Goal: Information Seeking & Learning: Check status

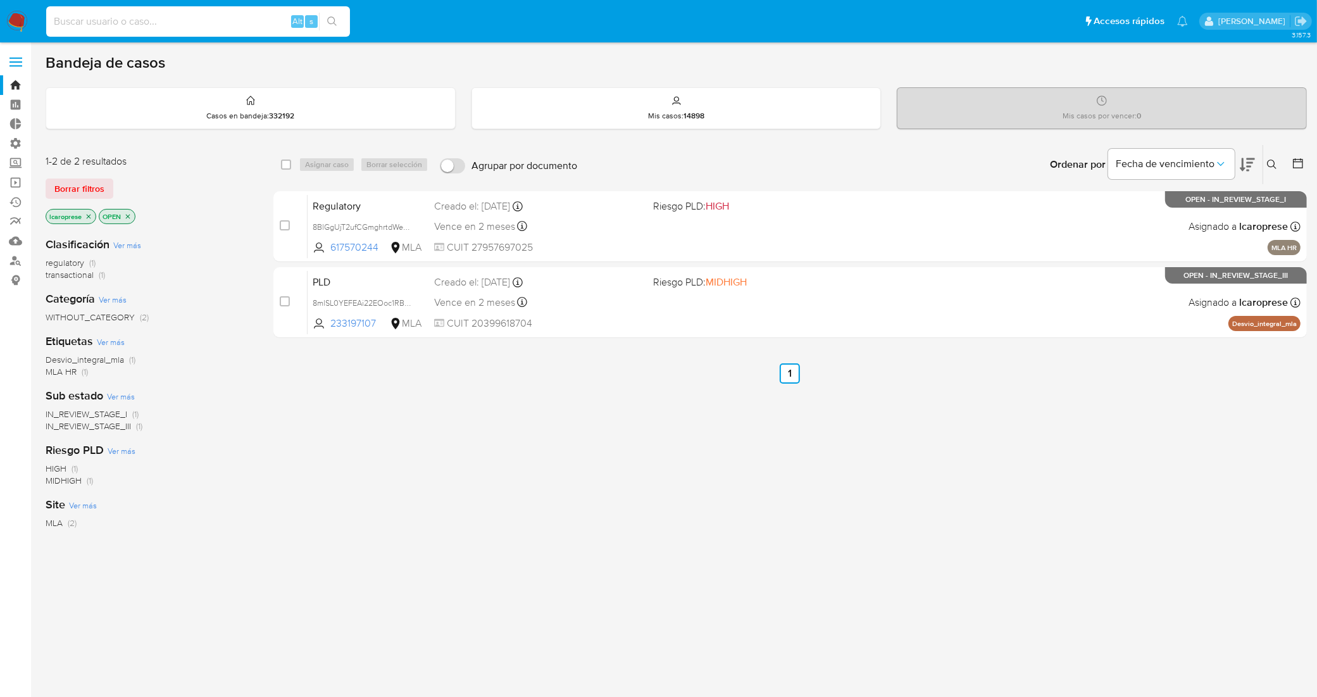
click at [229, 27] on input at bounding box center [198, 21] width 304 height 16
type input "NPDLoi9ATEifAFJHFjMzjyYm"
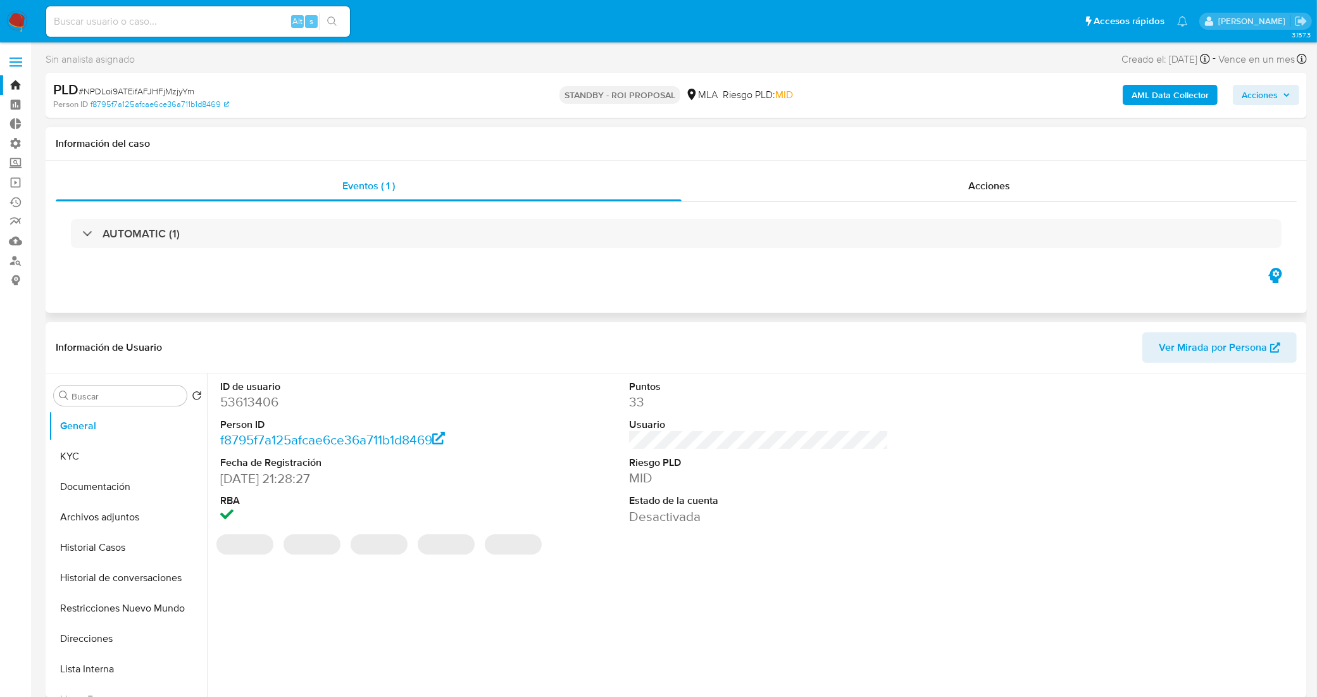
select select "10"
click at [750, 195] on div "Acciones" at bounding box center [988, 186] width 615 height 30
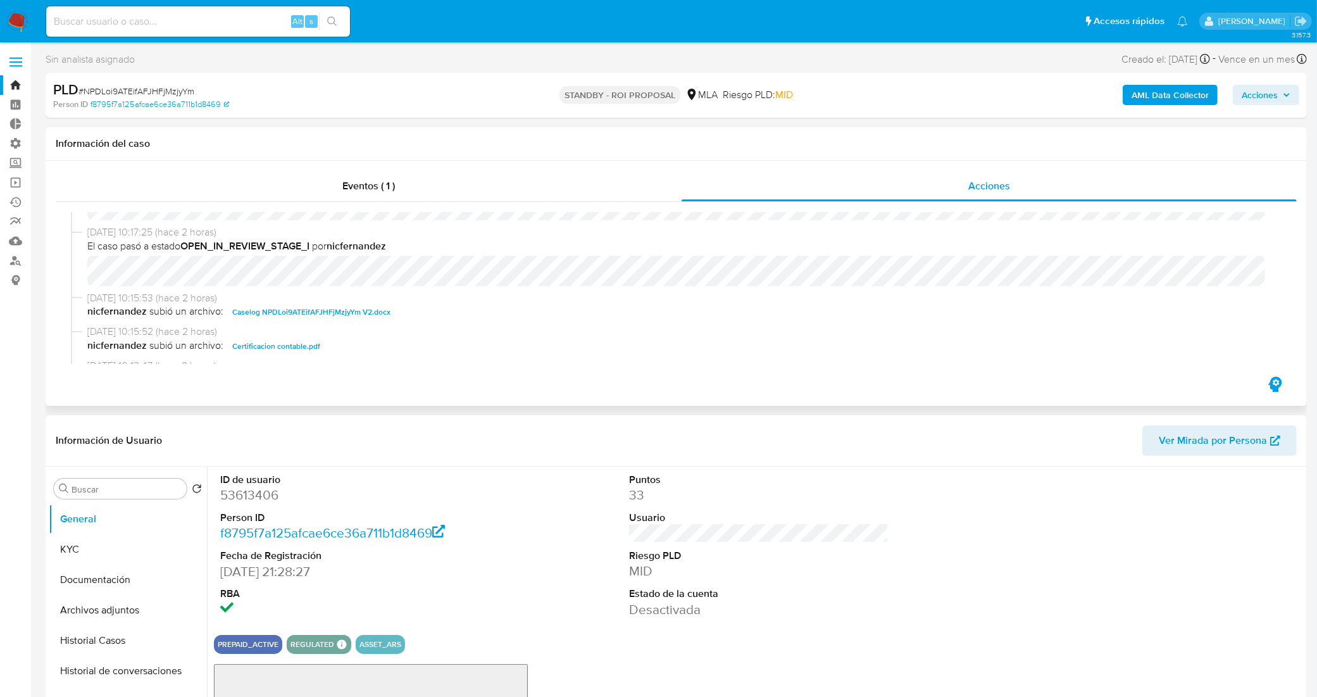
scroll to position [79, 0]
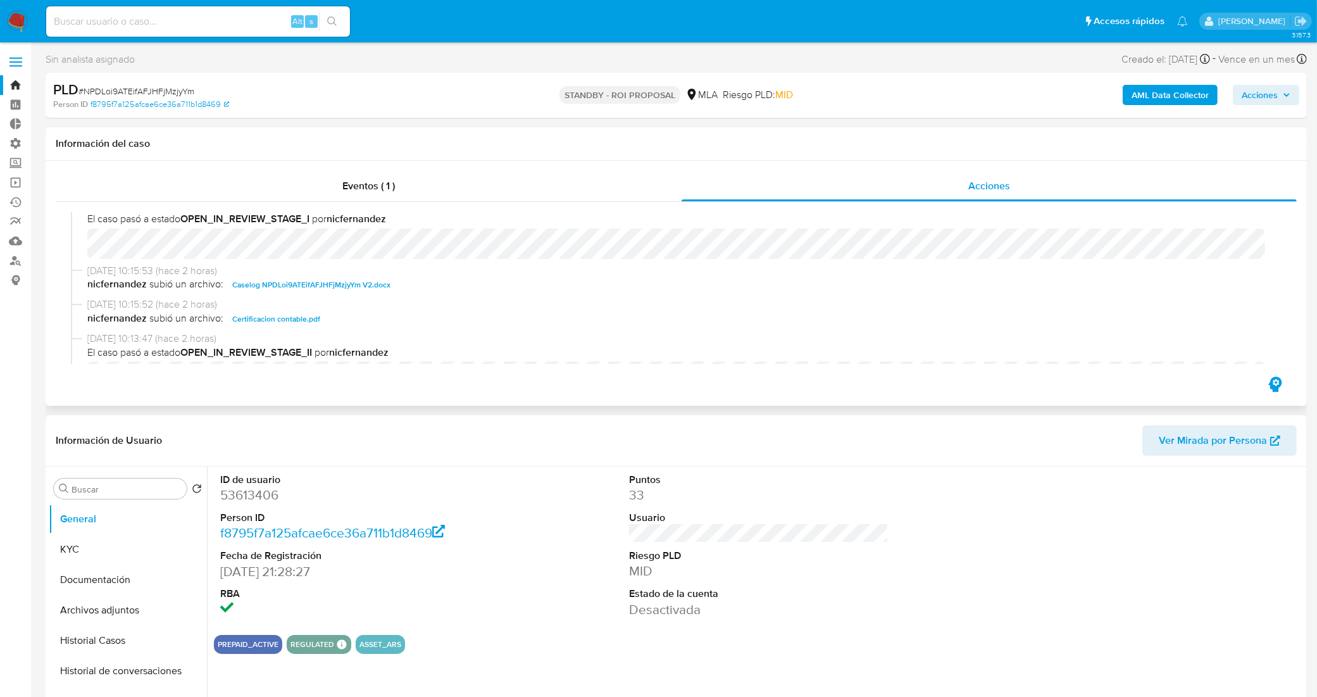
click at [331, 285] on span "Caselog NPDLoi9ATEifAFJHFjMzjyYm V2.docx" at bounding box center [311, 284] width 158 height 15
click at [316, 189] on div "Eventos ( 1 )" at bounding box center [369, 186] width 626 height 30
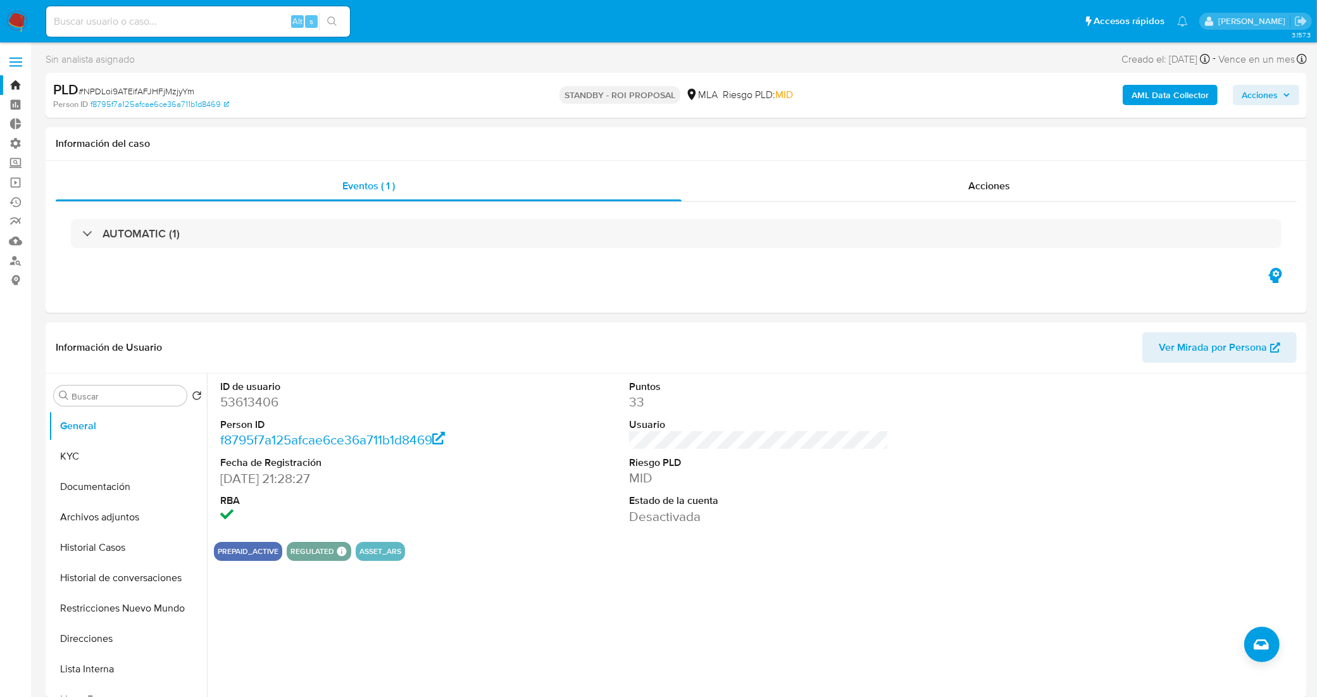
click at [8, 87] on link "Bandeja" at bounding box center [75, 85] width 151 height 20
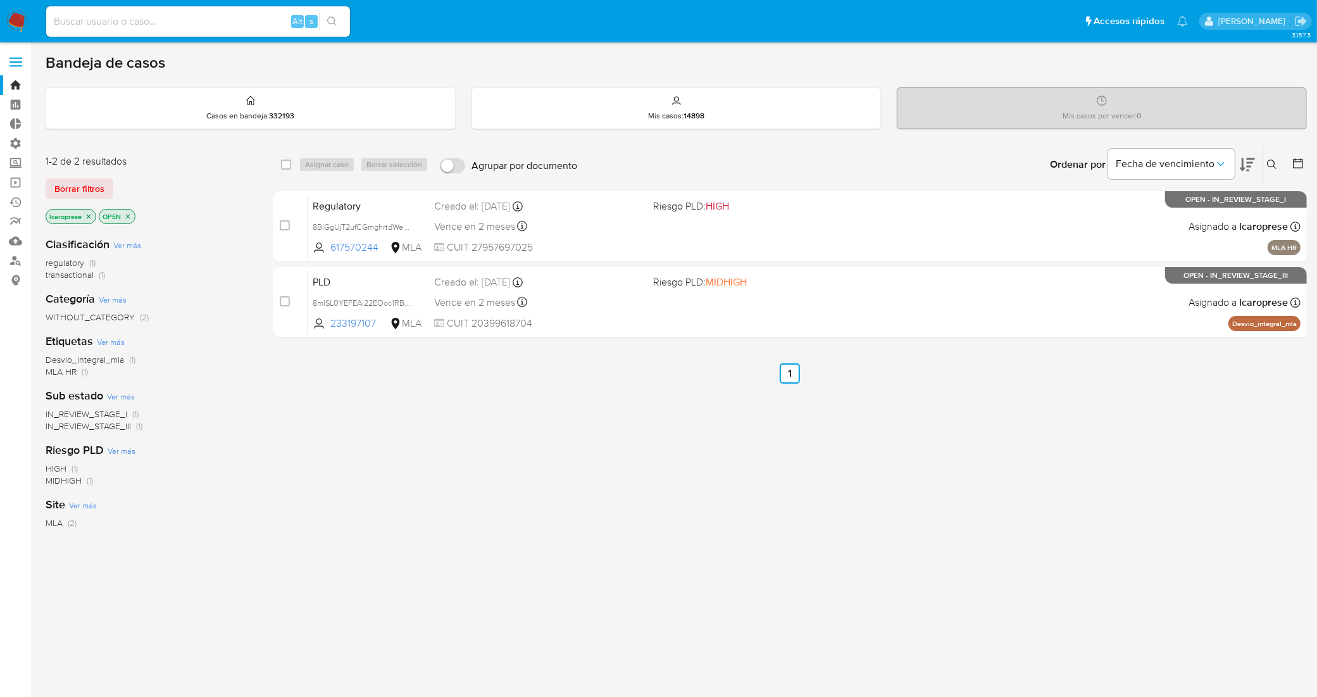
click at [230, 22] on input at bounding box center [198, 21] width 304 height 16
paste input "LdPTW6fwNYW9nbfs2wMZjL7t"
type input "LdPTW6fwNYW9nbfs2wMZjL7t"
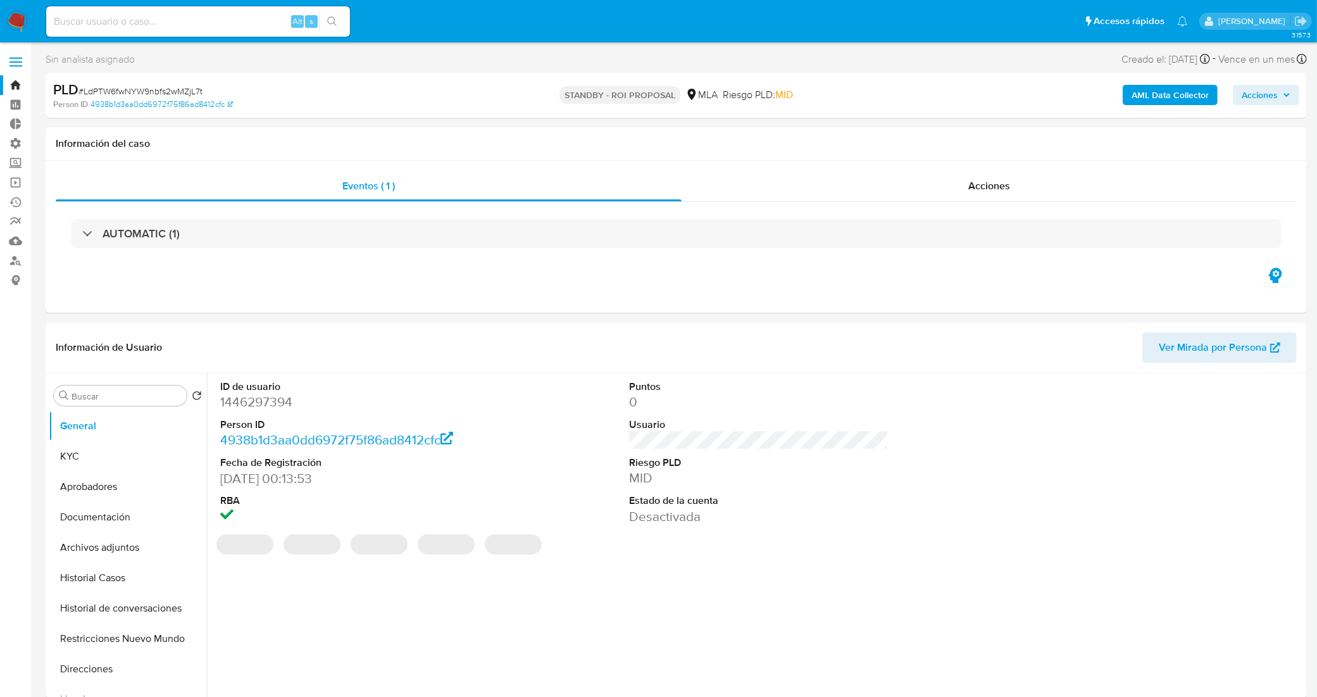
click at [171, 92] on span "# LdPTW6fwNYW9nbfs2wMZjL7t" at bounding box center [140, 91] width 124 height 13
copy span "LdPTW6fwNYW9nbfs2wMZjL7t"
select select "10"
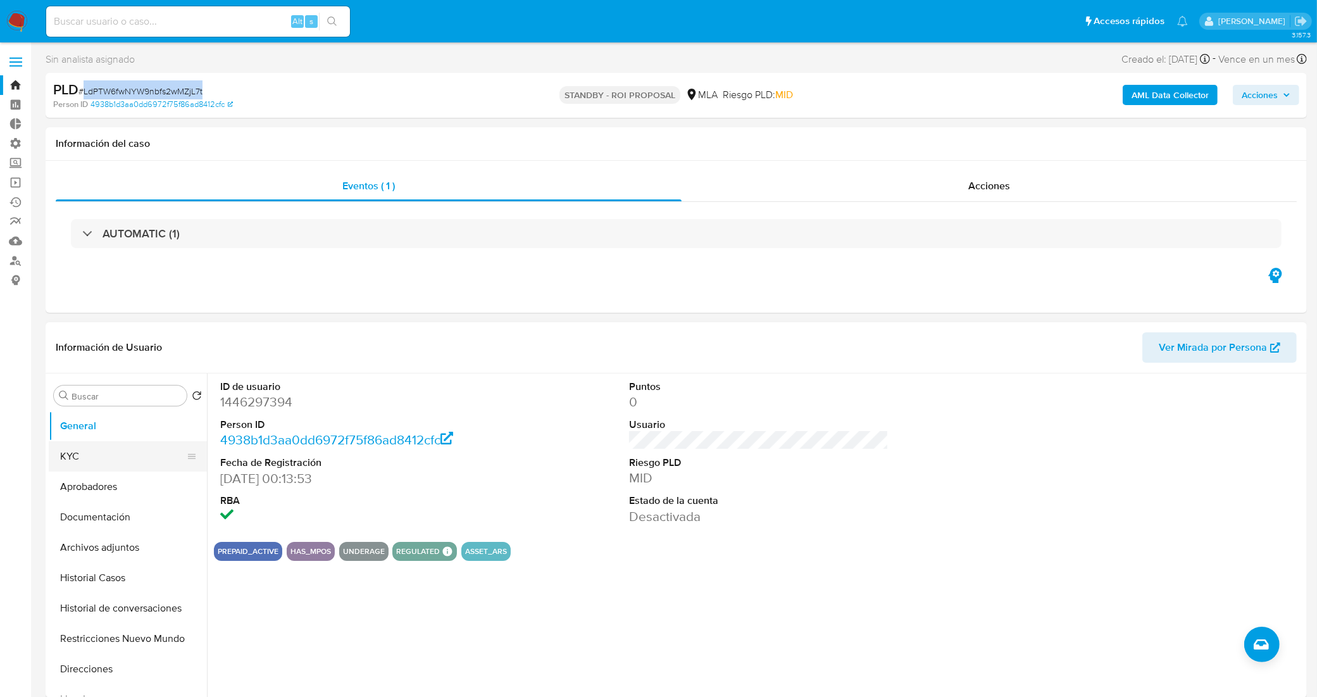
click at [135, 451] on button "KYC" at bounding box center [123, 456] width 148 height 30
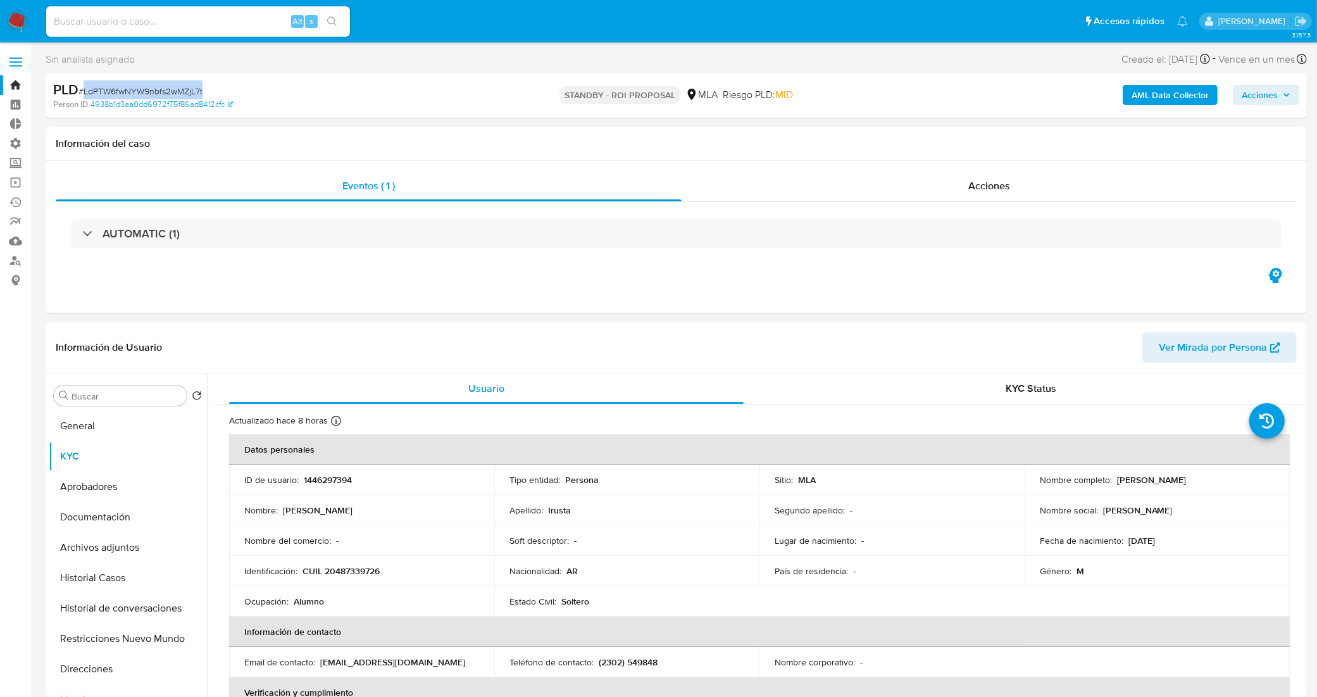
drag, startPoint x: 1176, startPoint y: 478, endPoint x: 1114, endPoint y: 478, distance: 62.0
click at [1117, 478] on p "[PERSON_NAME]" at bounding box center [1152, 479] width 70 height 11
copy p "[PERSON_NAME]"
click at [372, 571] on p "CUIL 20487339726" at bounding box center [340, 570] width 77 height 11
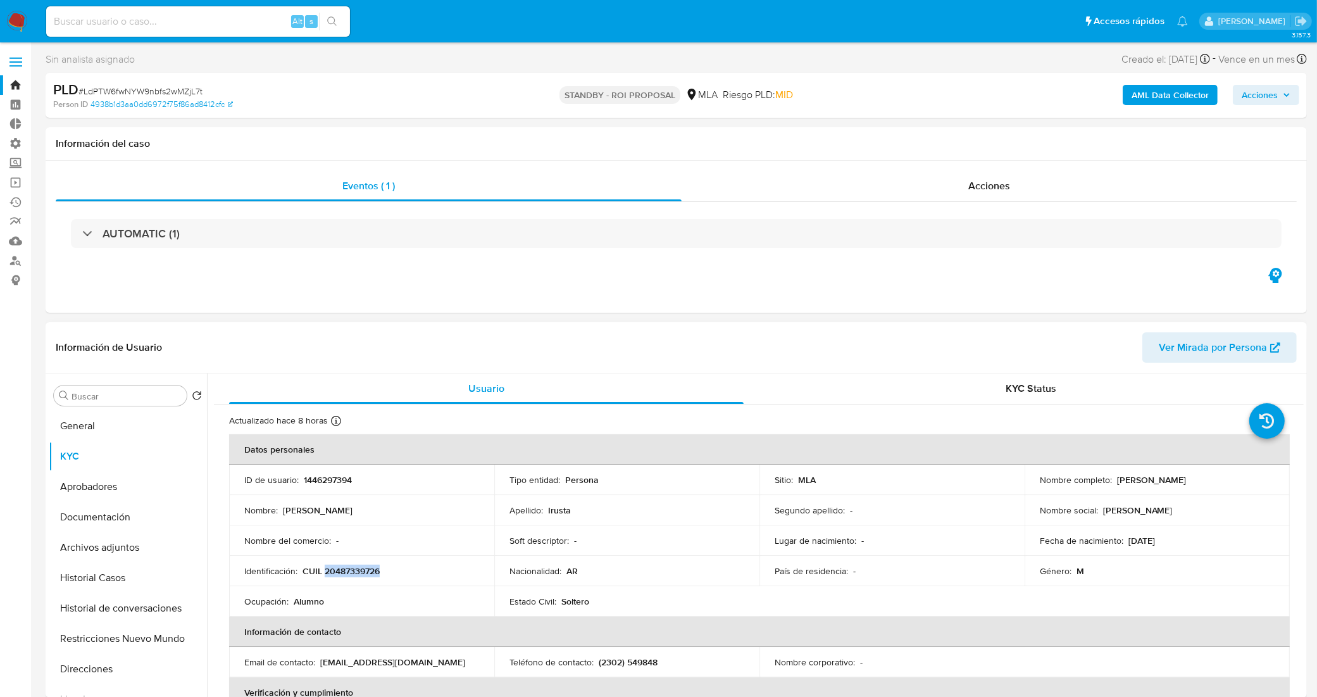
copy p "20487339726"
click at [333, 475] on p "1446297394" at bounding box center [328, 479] width 48 height 11
copy p "1446297394"
click at [108, 588] on button "Historial Casos" at bounding box center [123, 578] width 148 height 30
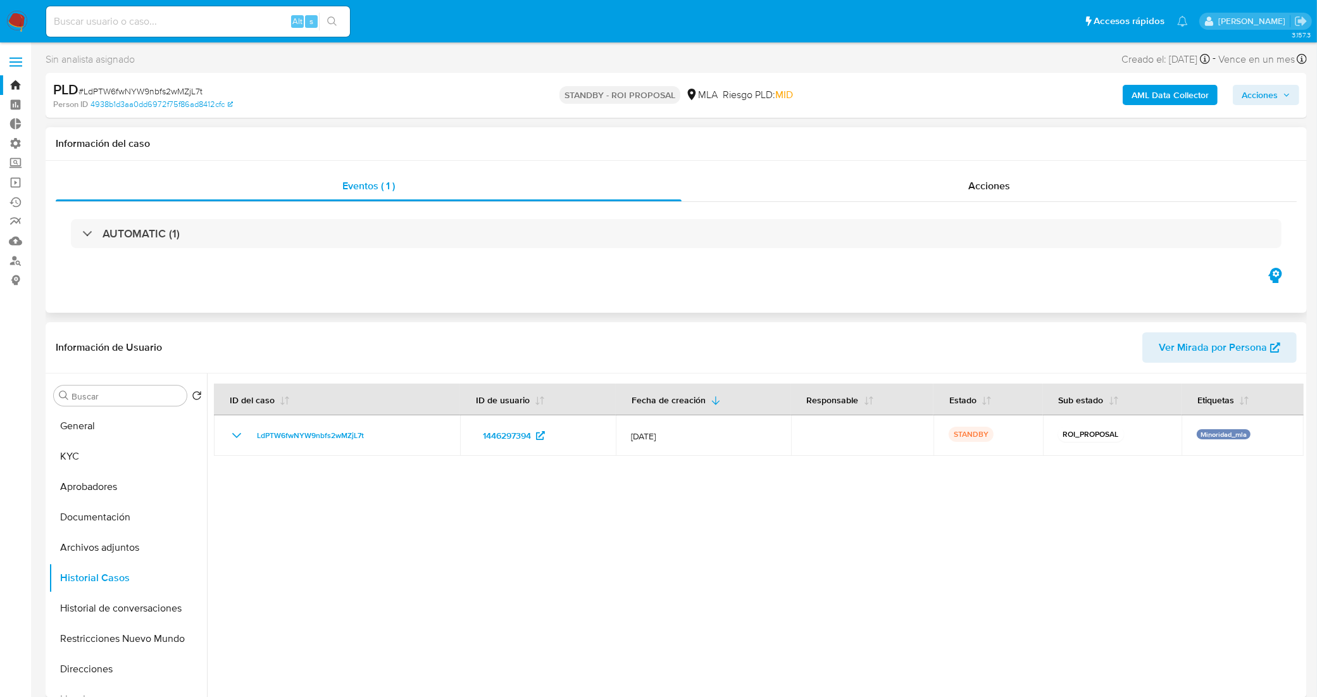
click at [451, 213] on div "AUTOMATIC (1)" at bounding box center [676, 233] width 1241 height 63
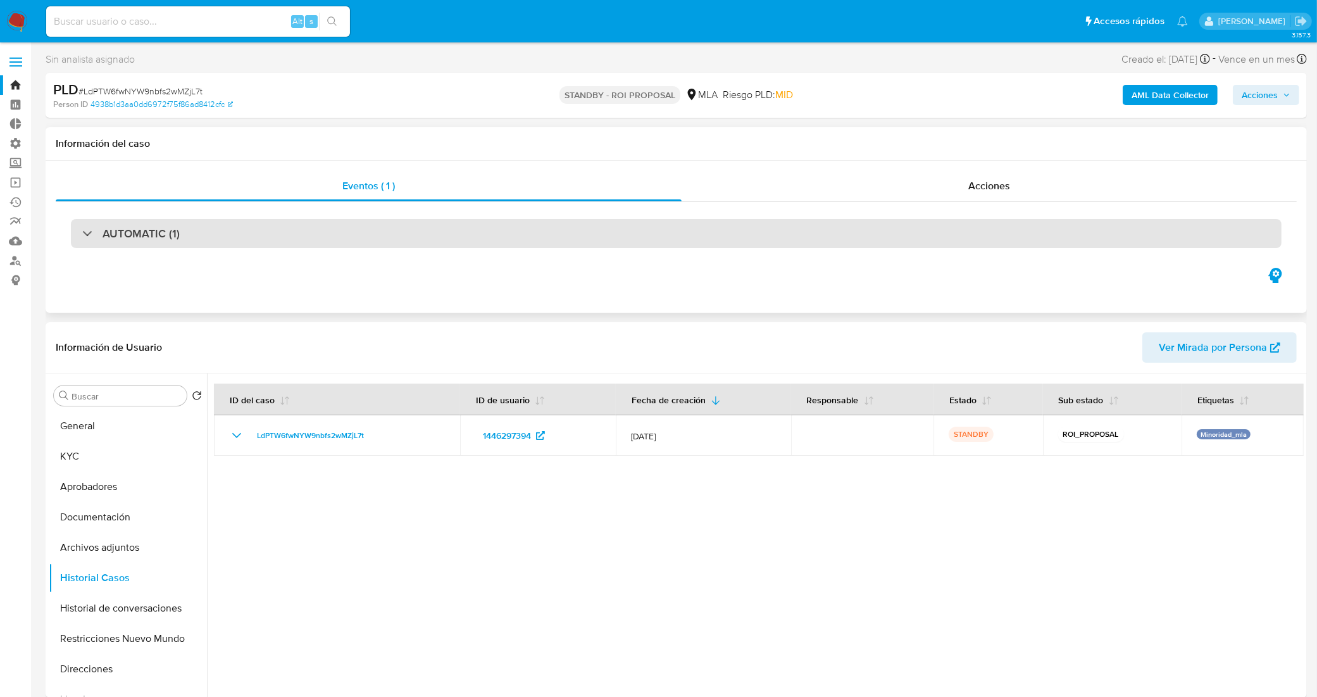
click at [449, 230] on div "AUTOMATIC (1)" at bounding box center [676, 233] width 1210 height 29
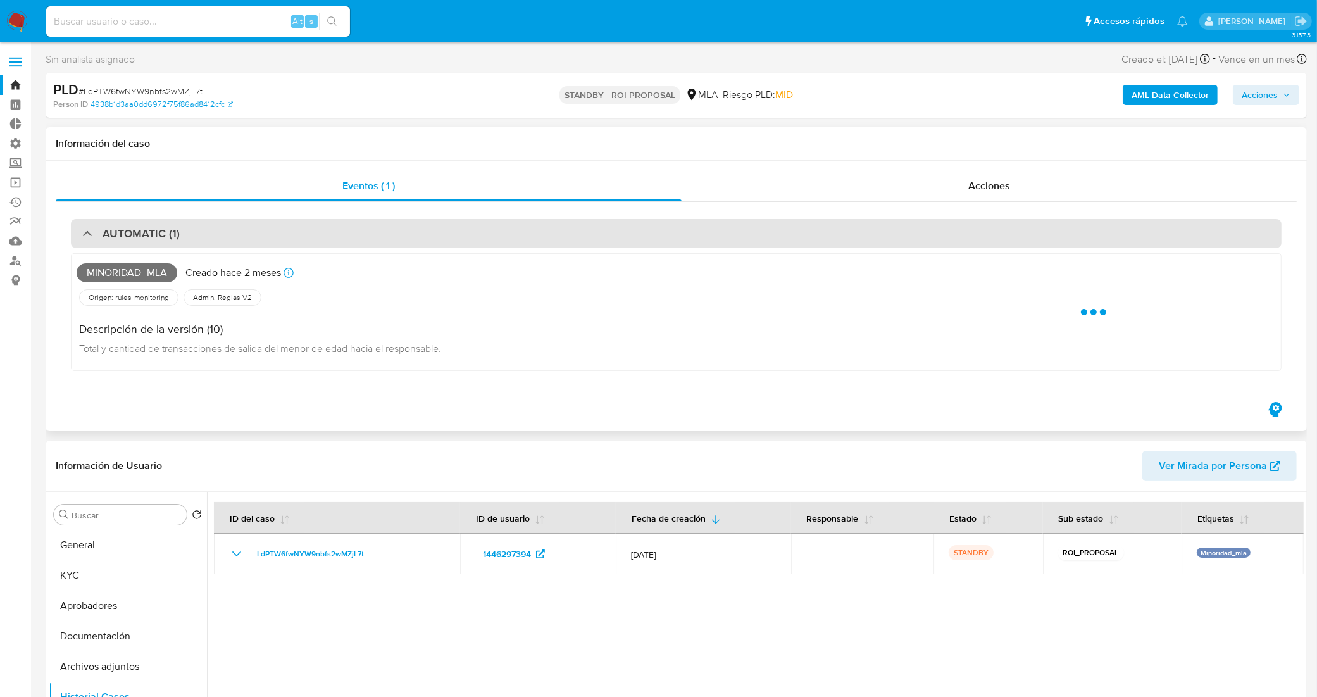
click at [449, 230] on div "AUTOMATIC (1)" at bounding box center [676, 233] width 1210 height 29
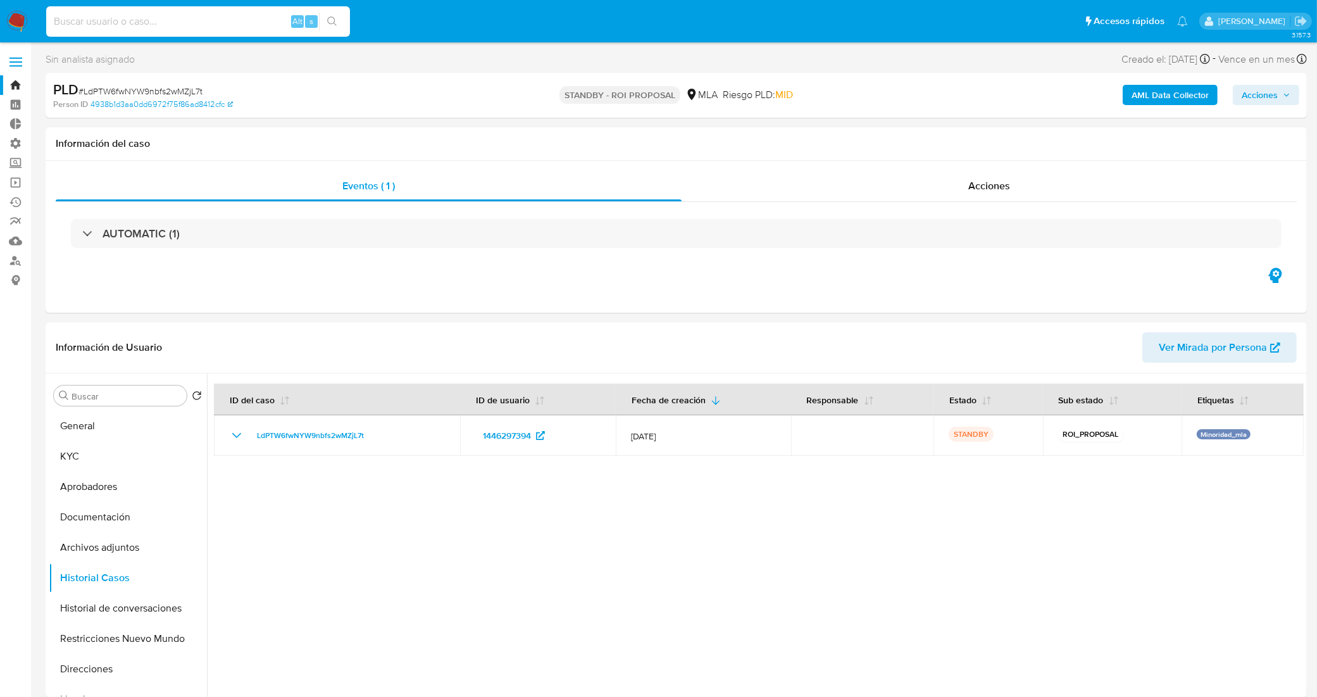
click at [159, 20] on input at bounding box center [198, 21] width 304 height 16
paste input "0MaL67JudqPcfrvhLTHKZMpZ"
type input "0MaL67JudqPcfrvhLTHKZMpZ"
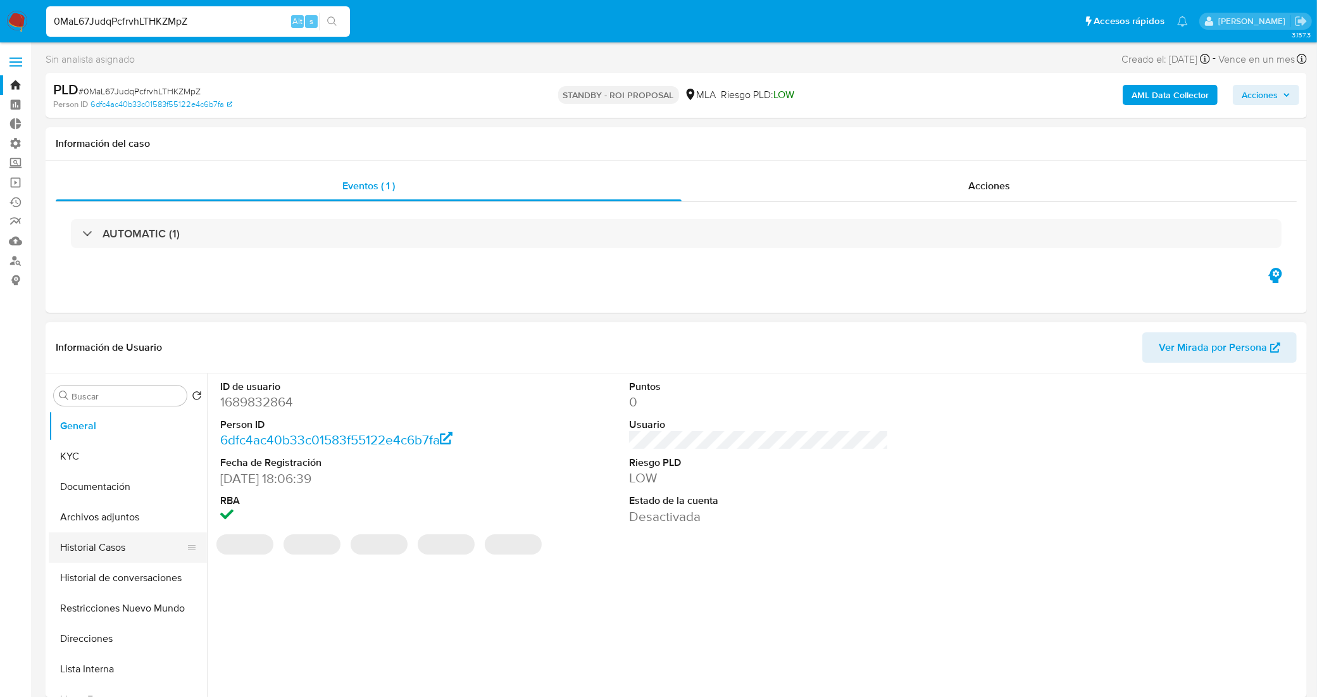
select select "10"
click at [118, 542] on button "Historial Casos" at bounding box center [123, 547] width 148 height 30
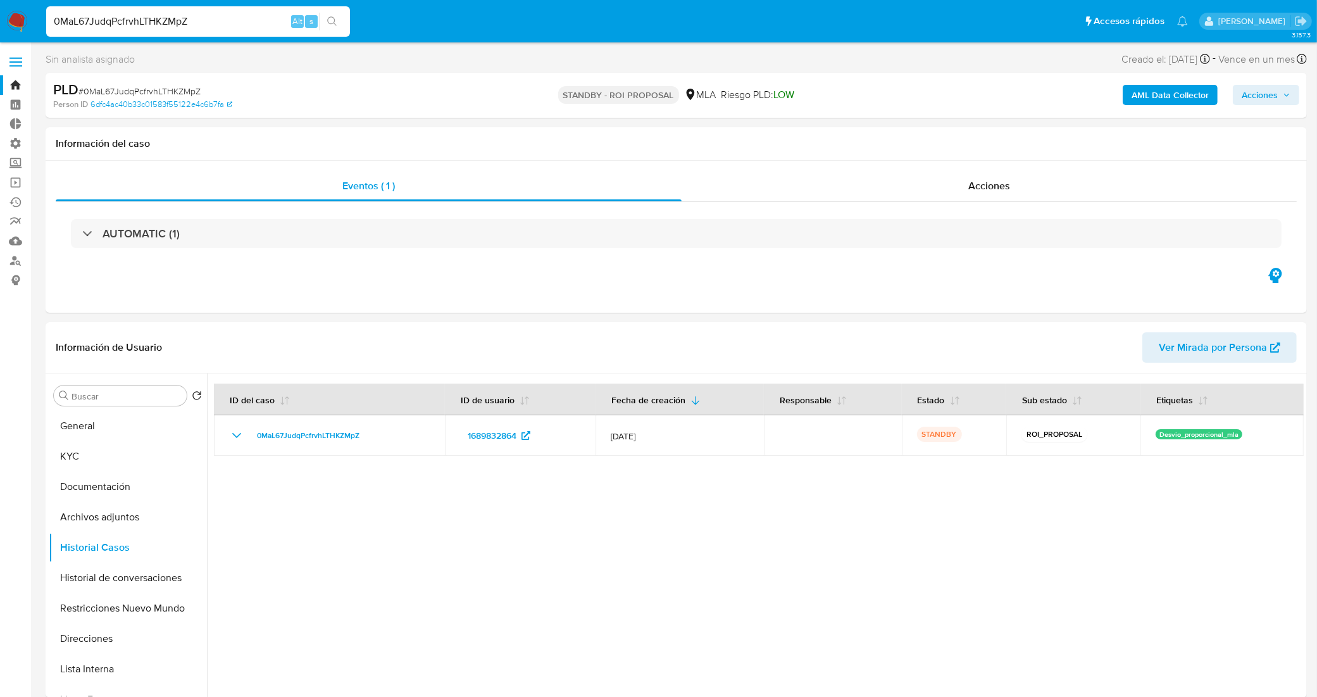
click at [128, 96] on span "# 0MaL67JudqPcfrvhLTHKZMpZ" at bounding box center [139, 91] width 122 height 13
click at [128, 95] on span "# 0MaL67JudqPcfrvhLTHKZMpZ" at bounding box center [139, 91] width 122 height 13
copy span "0MaL67JudqPcfrvhLTHKZMpZ"
click at [130, 437] on button "General" at bounding box center [123, 426] width 148 height 30
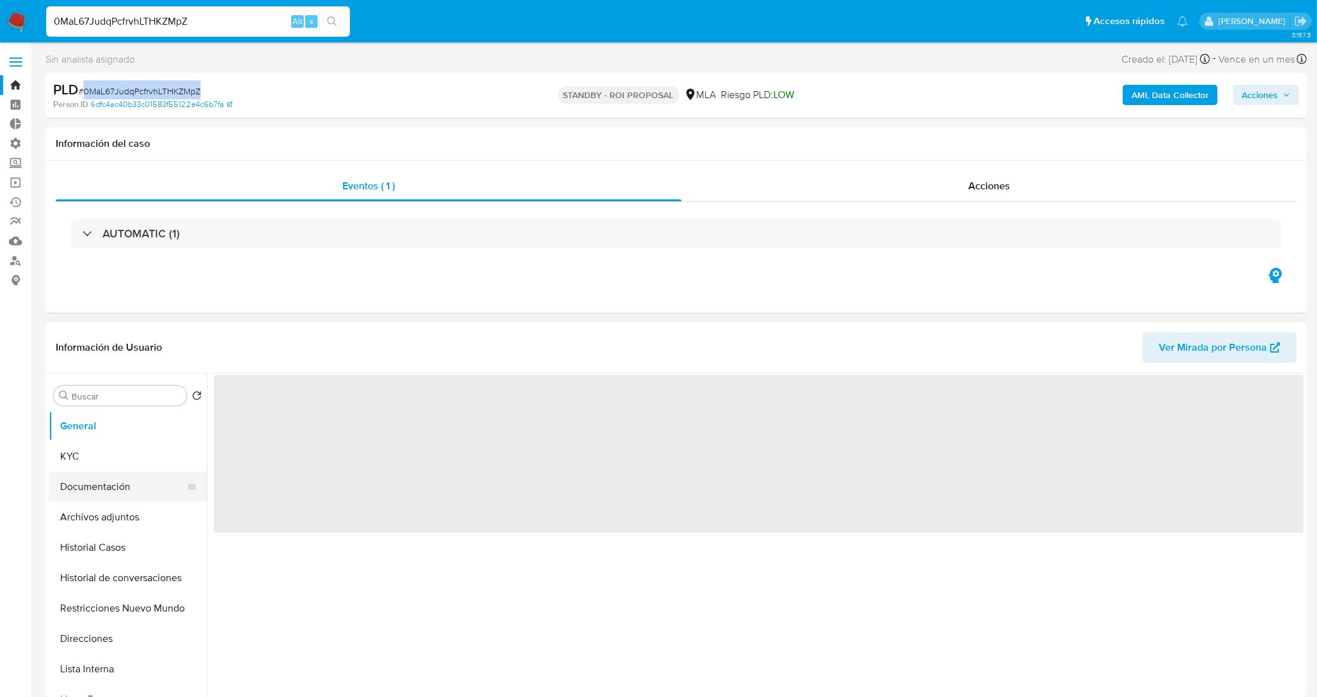
click at [127, 472] on ul "General KYC Documentación Archivos adjuntos Historial Casos Historial de conver…" at bounding box center [128, 553] width 158 height 285
click at [142, 456] on button "KYC" at bounding box center [123, 456] width 148 height 30
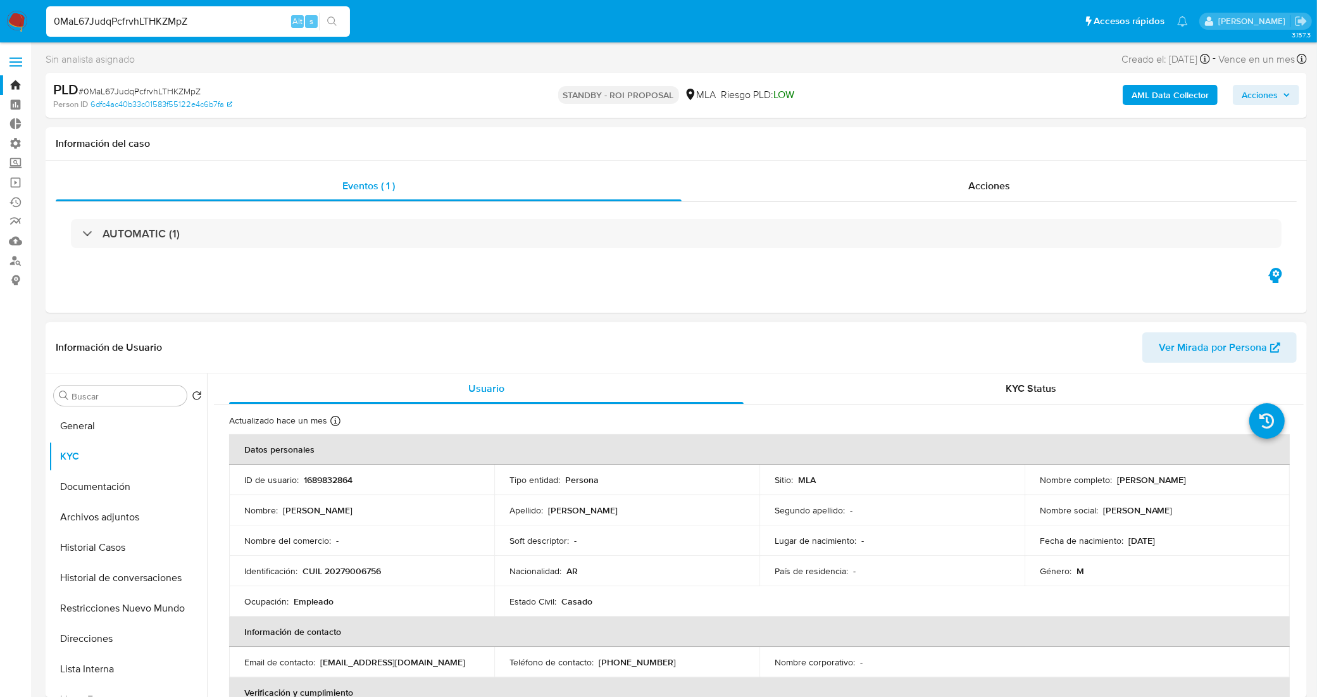
click at [366, 571] on p "CUIL 20279006756" at bounding box center [341, 570] width 78 height 11
copy p "20279006756"
drag, startPoint x: 1203, startPoint y: 476, endPoint x: 1111, endPoint y: 480, distance: 91.8
click at [1111, 480] on div "Nombre completo : [PERSON_NAME]" at bounding box center [1157, 479] width 235 height 11
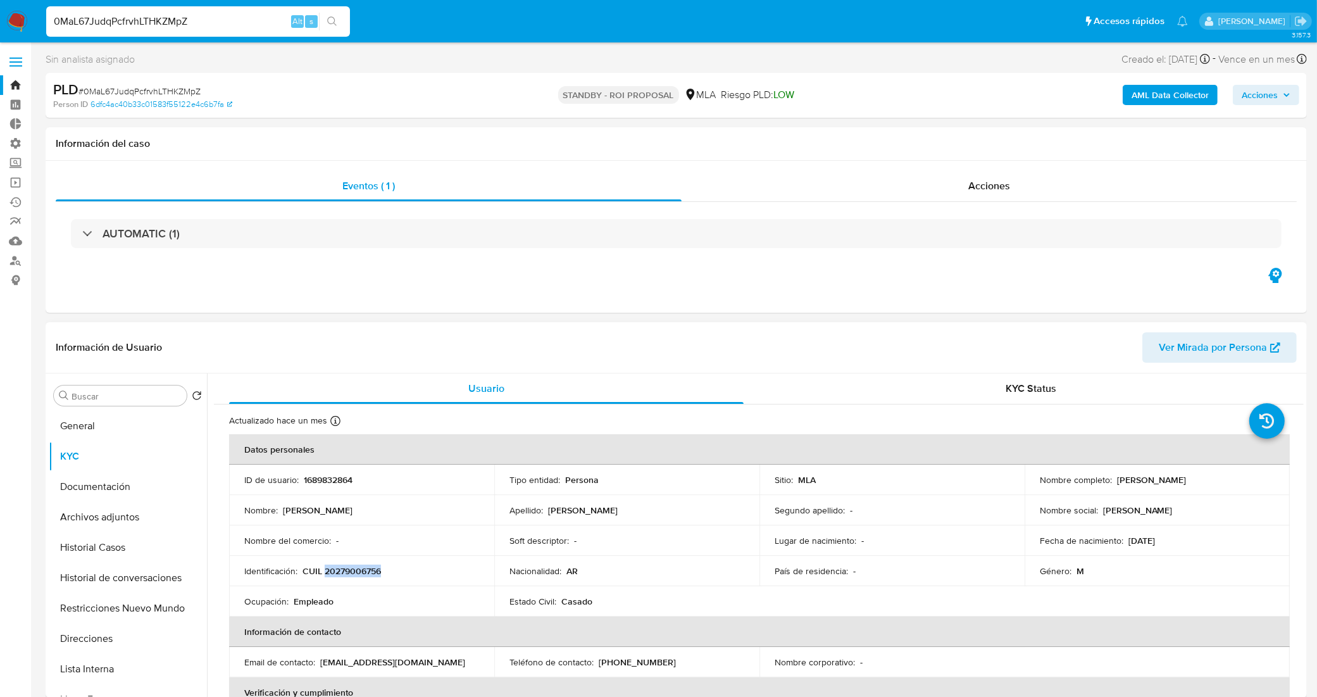
copy div "[PERSON_NAME]"
click at [1174, 497] on td "Nombre social : [PERSON_NAME]" at bounding box center [1156, 510] width 265 height 30
drag, startPoint x: 1201, startPoint y: 483, endPoint x: 1112, endPoint y: 483, distance: 88.6
click at [1112, 483] on div "Nombre completo : [PERSON_NAME]" at bounding box center [1157, 479] width 235 height 11
copy p "[PERSON_NAME]"
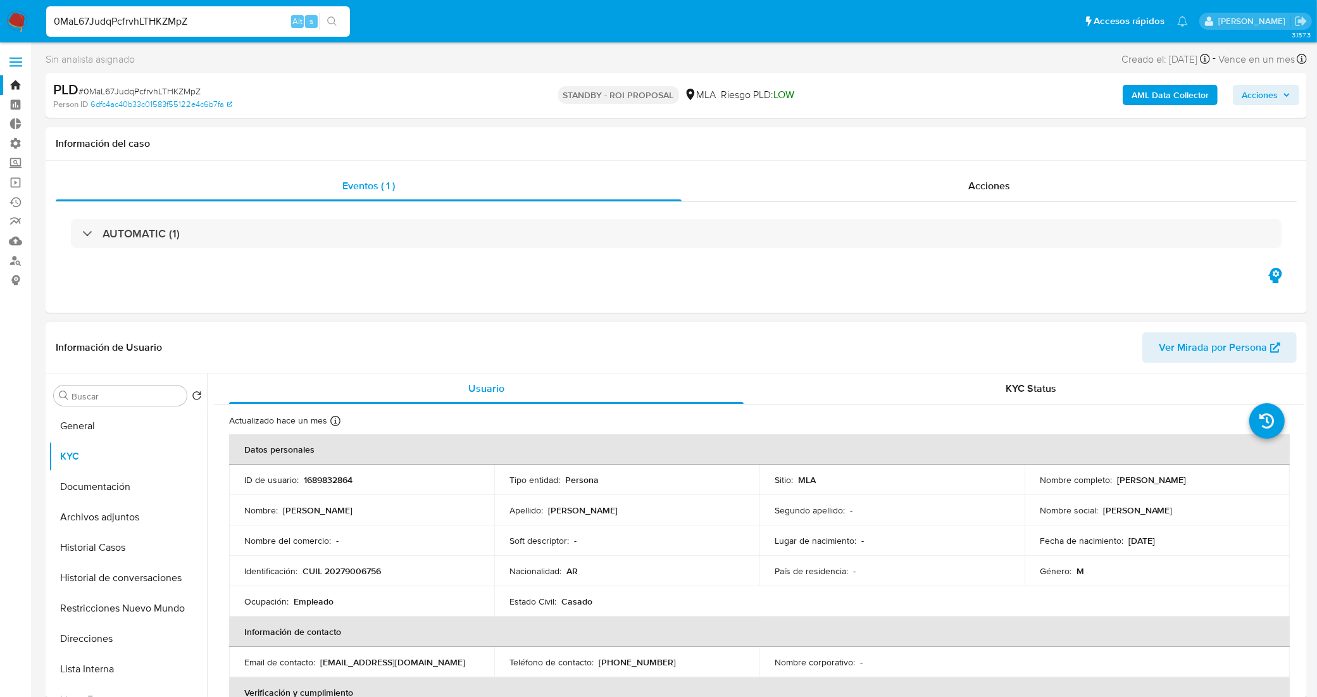
click at [327, 482] on p "1689832864" at bounding box center [328, 479] width 49 height 11
copy p "1689832864"
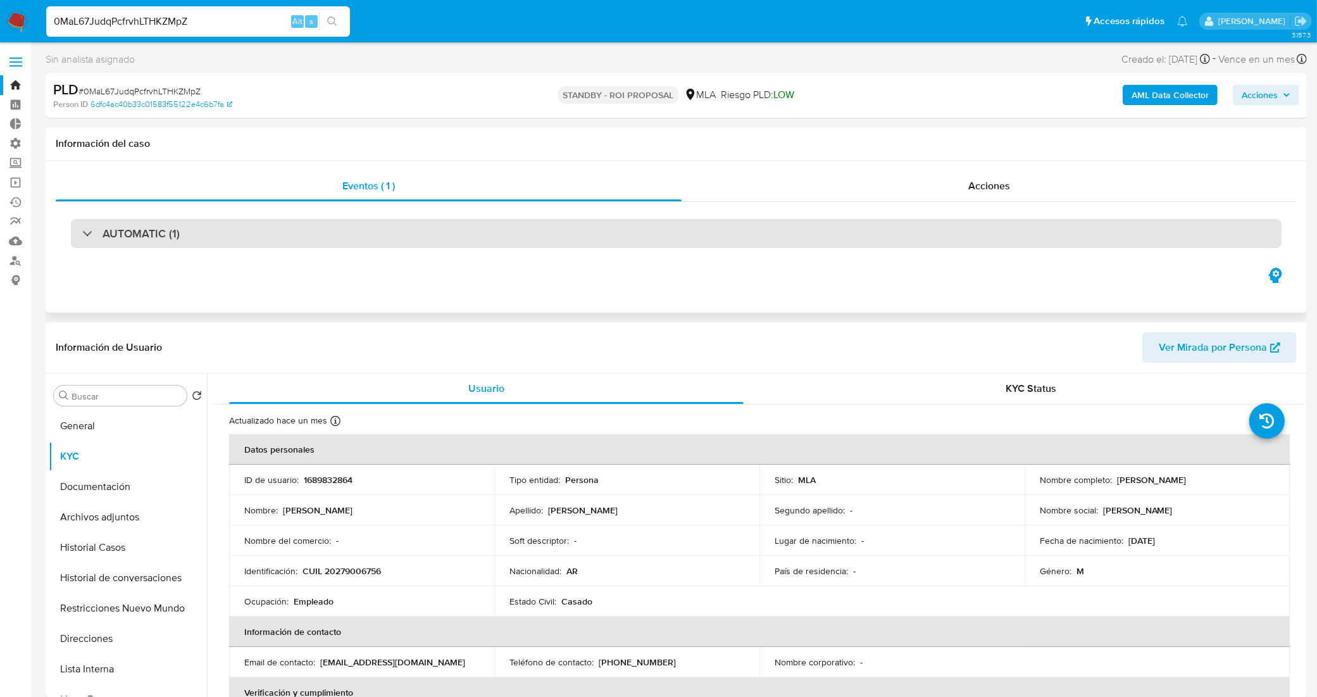
click at [311, 244] on div "AUTOMATIC (1)" at bounding box center [676, 233] width 1210 height 29
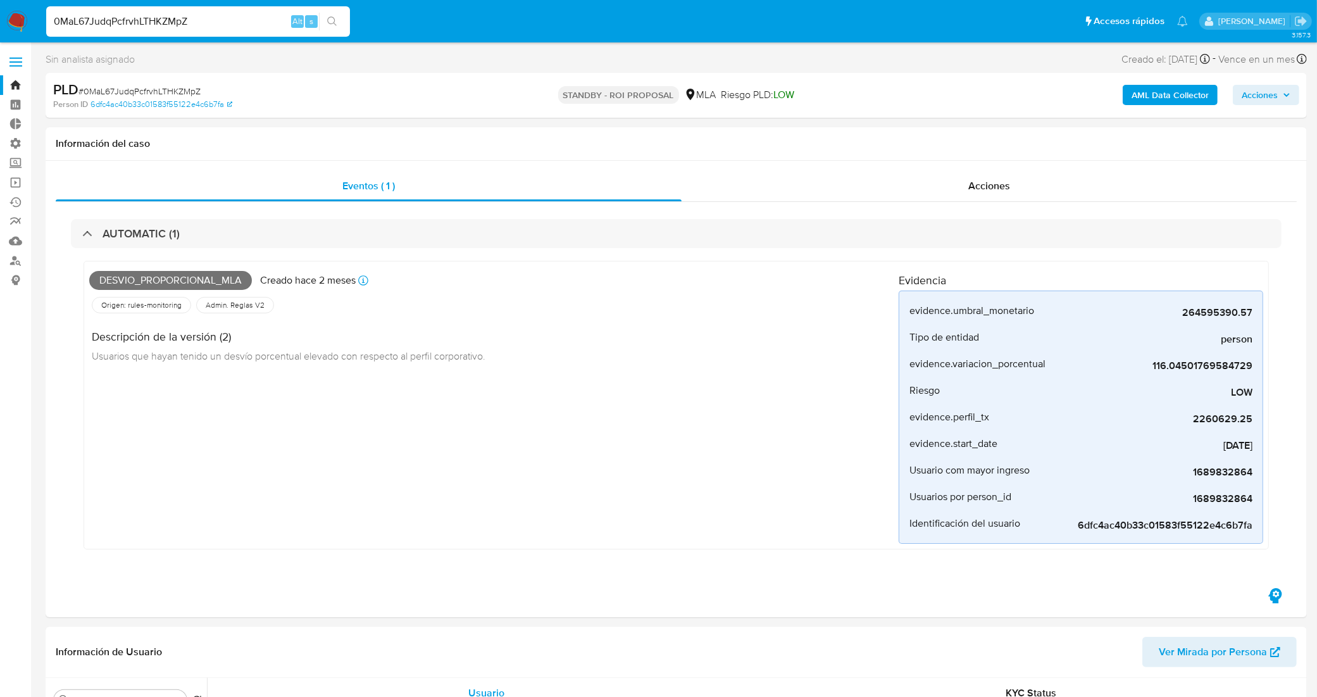
drag, startPoint x: 178, startPoint y: 20, endPoint x: 8, endPoint y: -3, distance: 171.7
paste input "Rz54JdapERn7HiJ5Je1P4yBa"
type input "Rz54JdapERn7HiJ5Je1P4yBa"
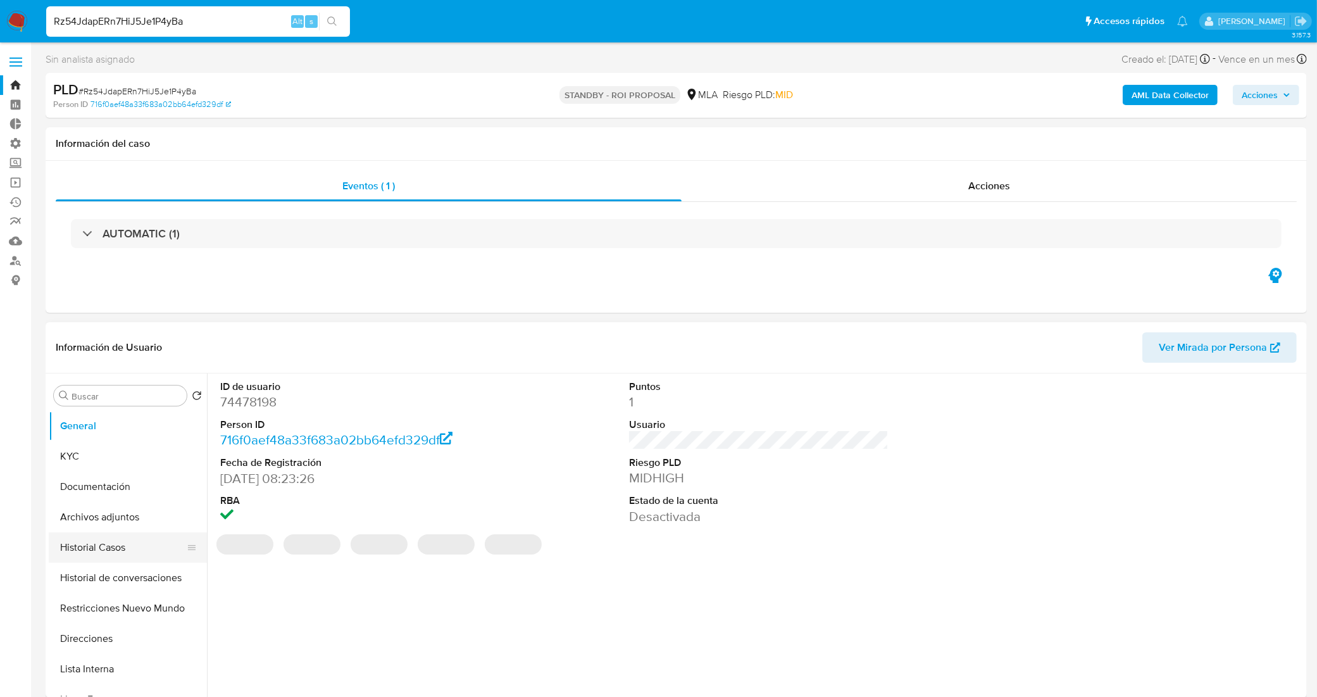
click at [118, 552] on button "Historial Casos" at bounding box center [123, 547] width 148 height 30
select select "10"
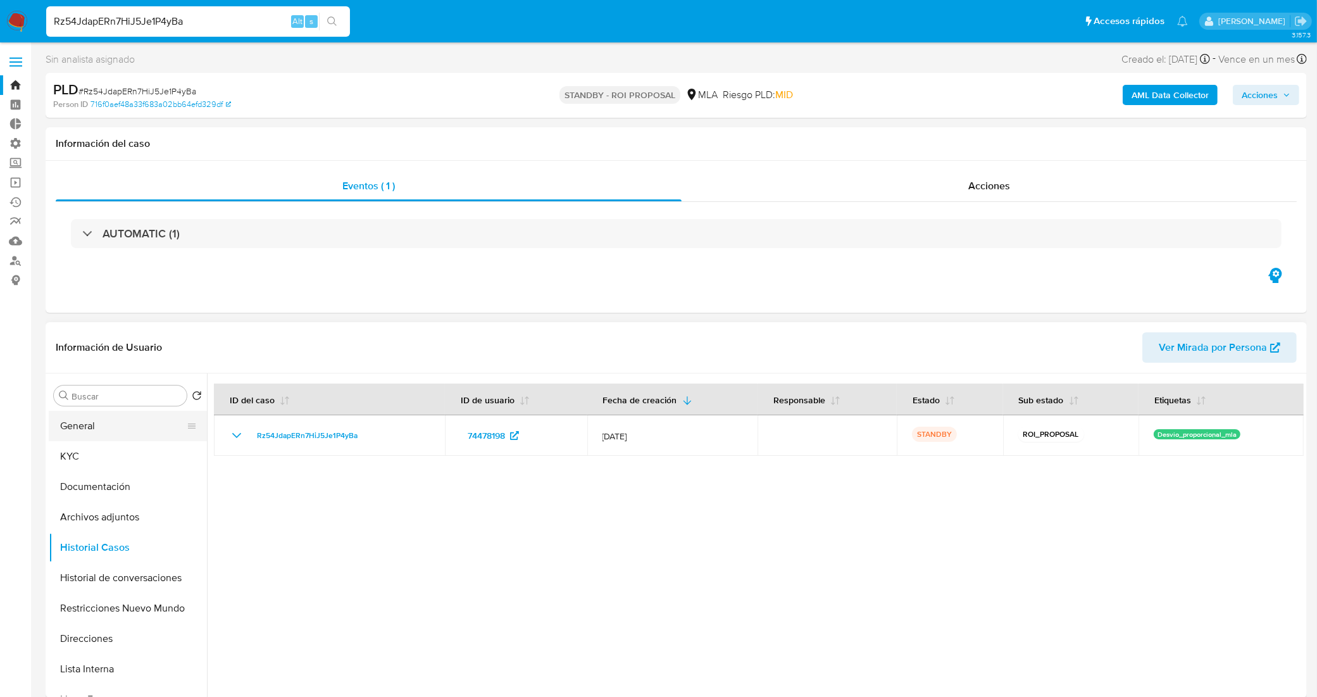
click at [112, 419] on button "General" at bounding box center [123, 426] width 148 height 30
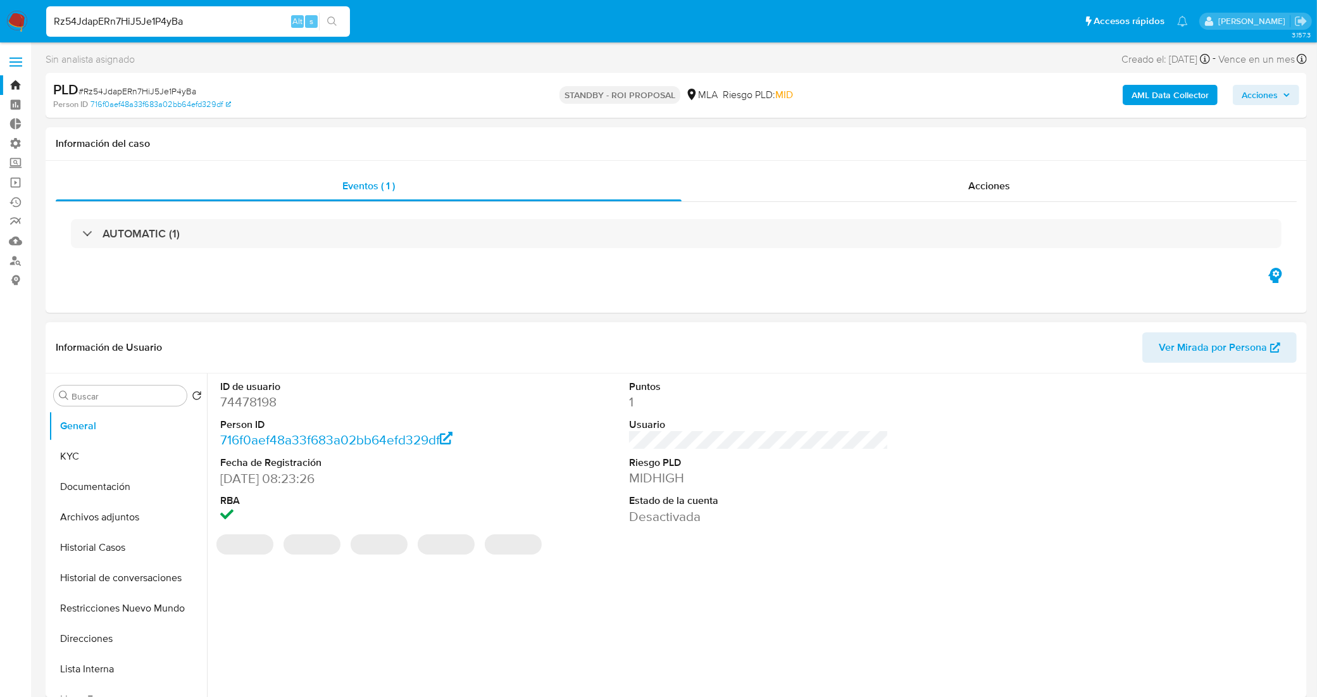
click at [263, 405] on dd "74478198" at bounding box center [350, 402] width 260 height 18
copy dd "74478198"
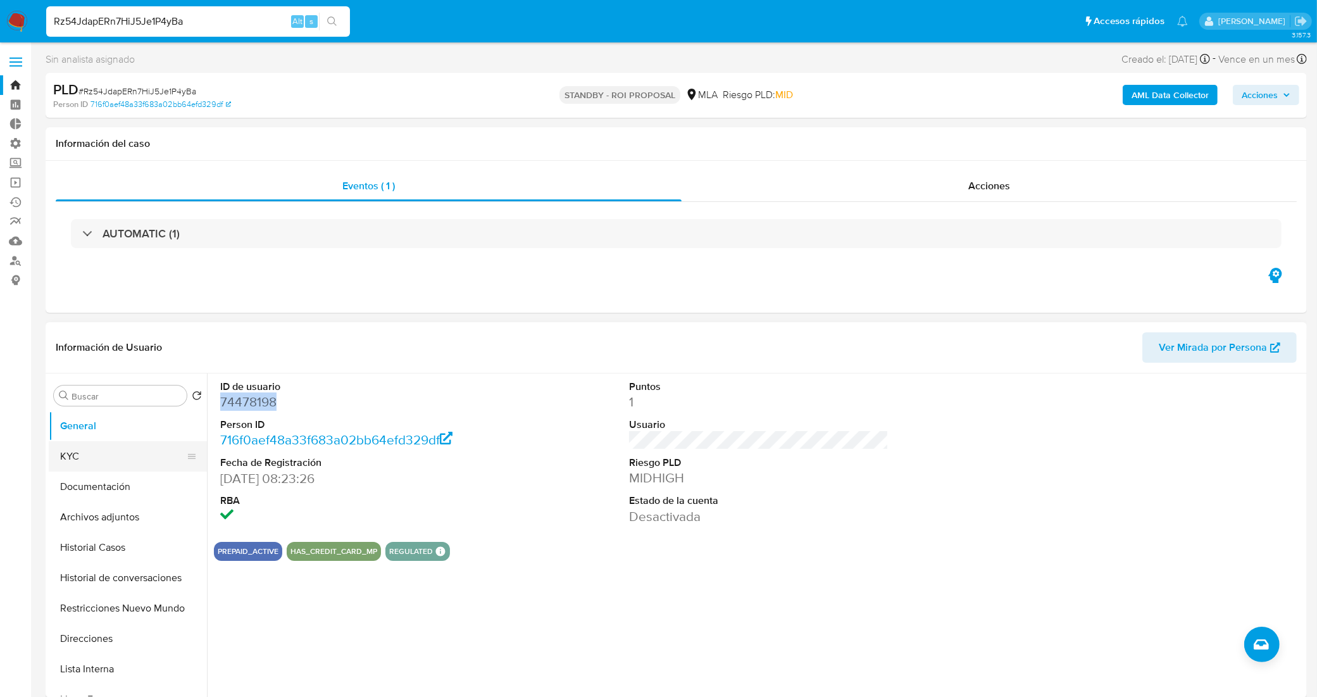
click at [128, 462] on button "KYC" at bounding box center [123, 456] width 148 height 30
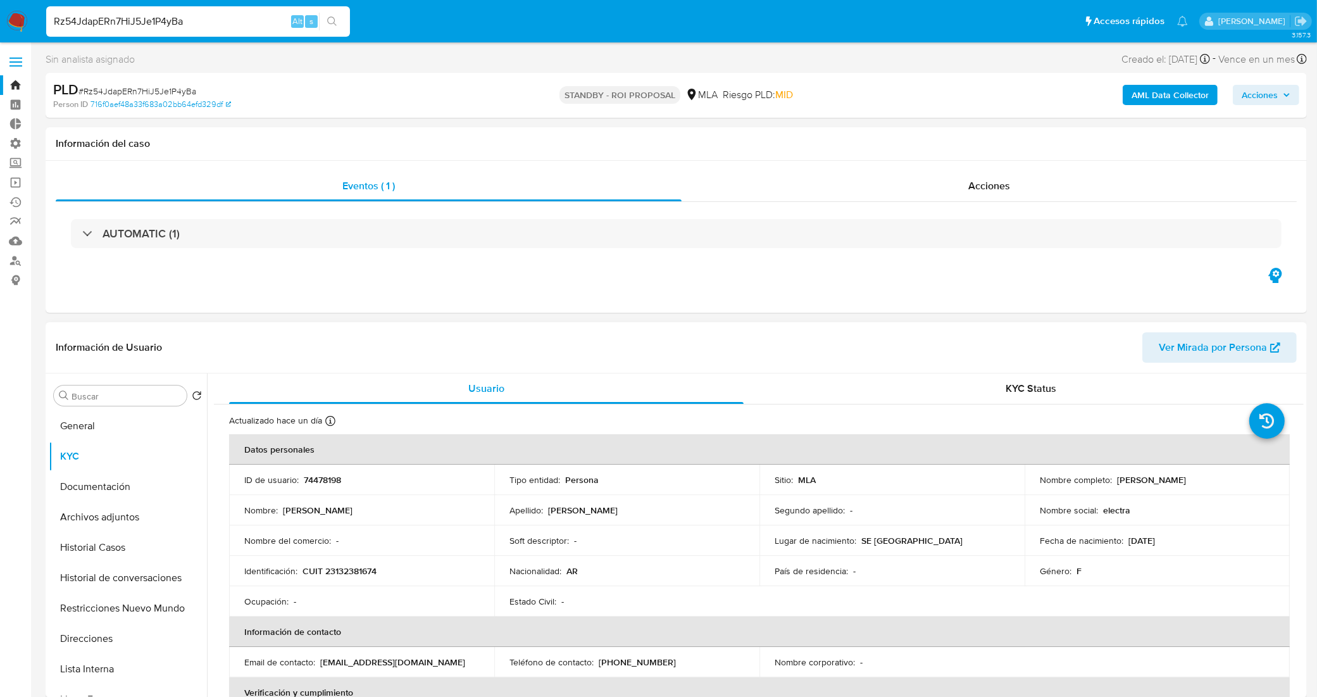
drag, startPoint x: 1209, startPoint y: 478, endPoint x: 1115, endPoint y: 482, distance: 93.7
click at [1115, 482] on div "Nombre completo : [PERSON_NAME]" at bounding box center [1157, 479] width 235 height 11
click at [349, 576] on p "CUIT 23132381674" at bounding box center [339, 570] width 74 height 11
click at [172, 87] on span "# Rz54JdapERn7HiJ5Je1P4yBa" at bounding box center [137, 91] width 118 height 13
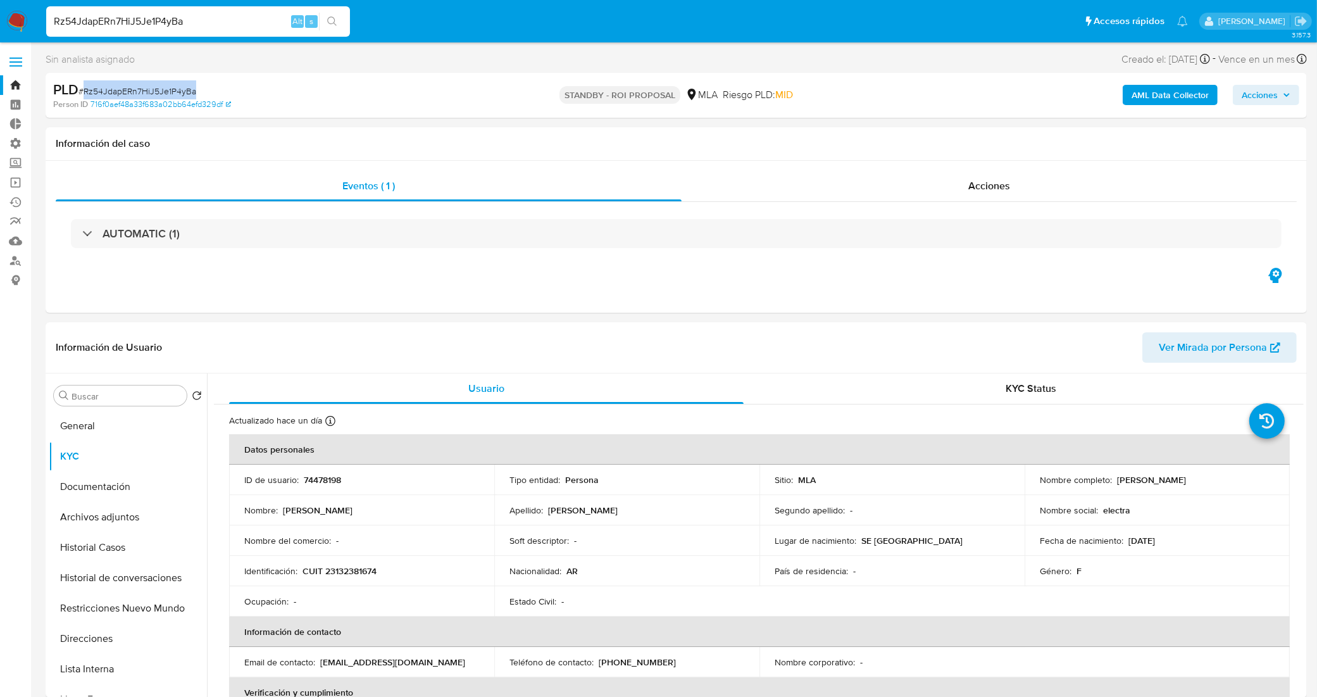
click at [172, 87] on span "# Rz54JdapERn7HiJ5Je1P4yBa" at bounding box center [137, 91] width 118 height 13
click at [788, 193] on div "Acciones" at bounding box center [988, 186] width 615 height 30
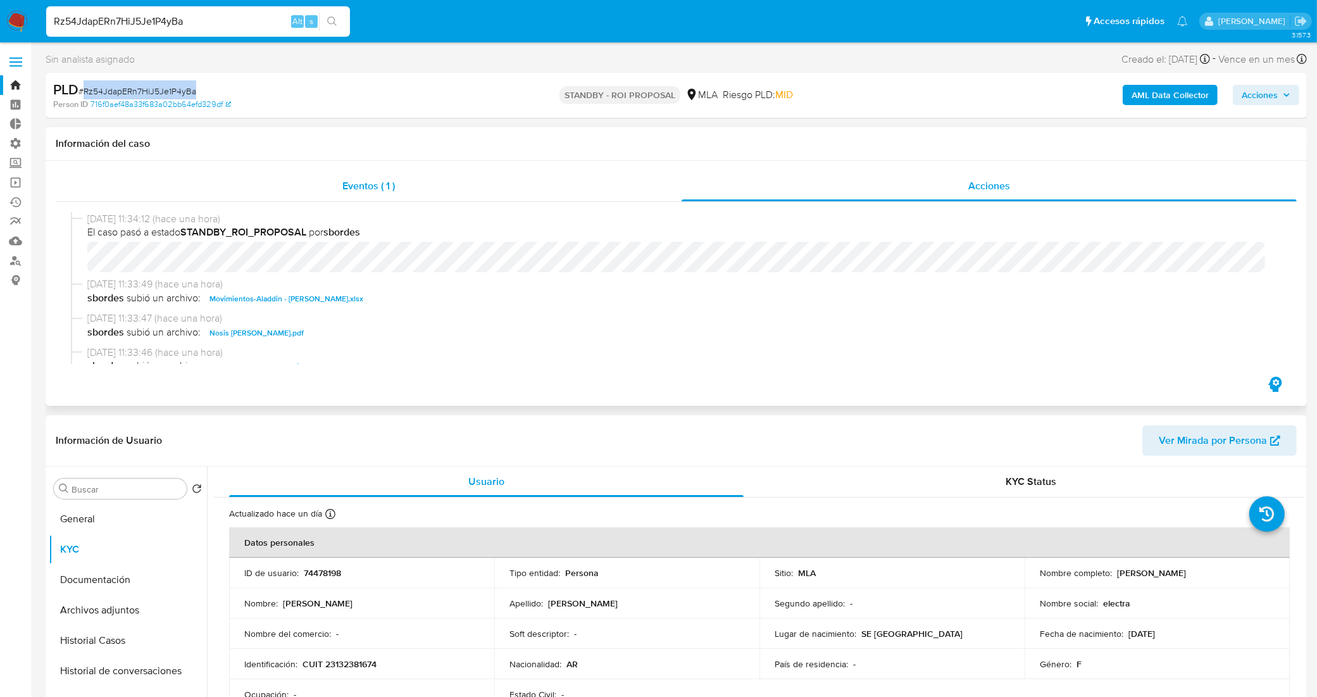
click at [296, 194] on div "Eventos ( 1 )" at bounding box center [369, 186] width 626 height 30
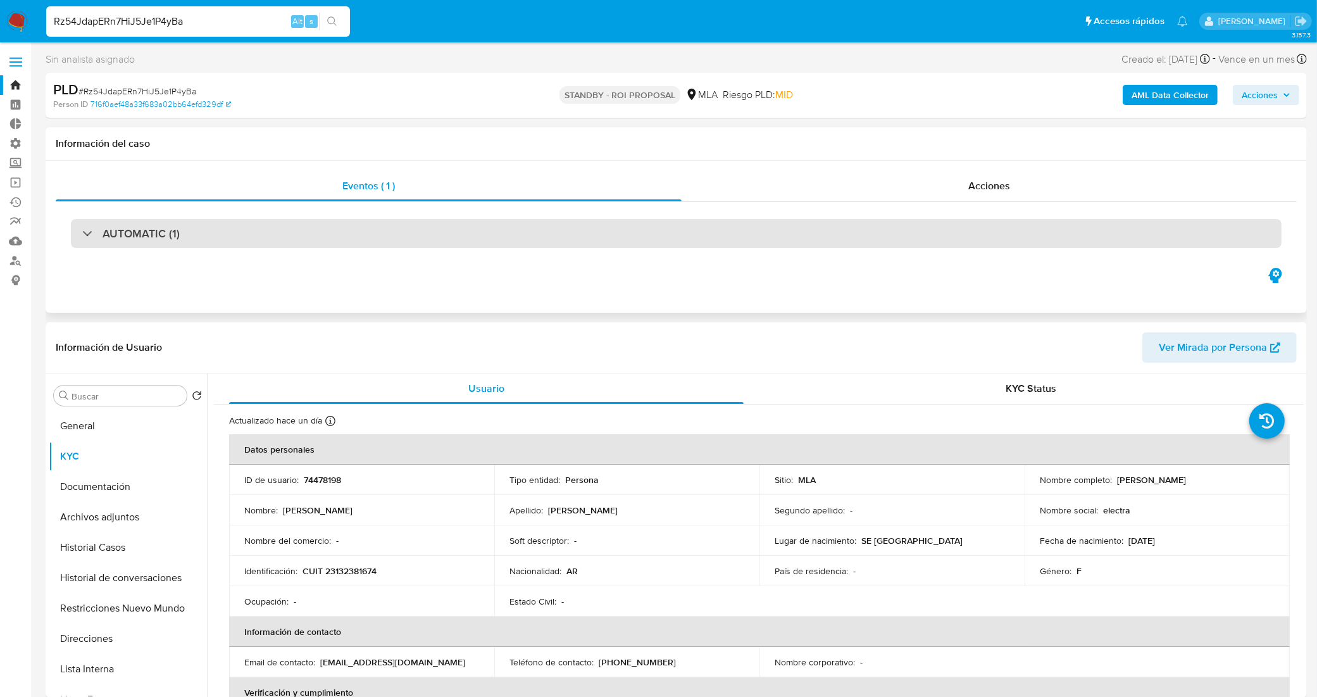
click at [239, 239] on div "AUTOMATIC (1)" at bounding box center [676, 233] width 1210 height 29
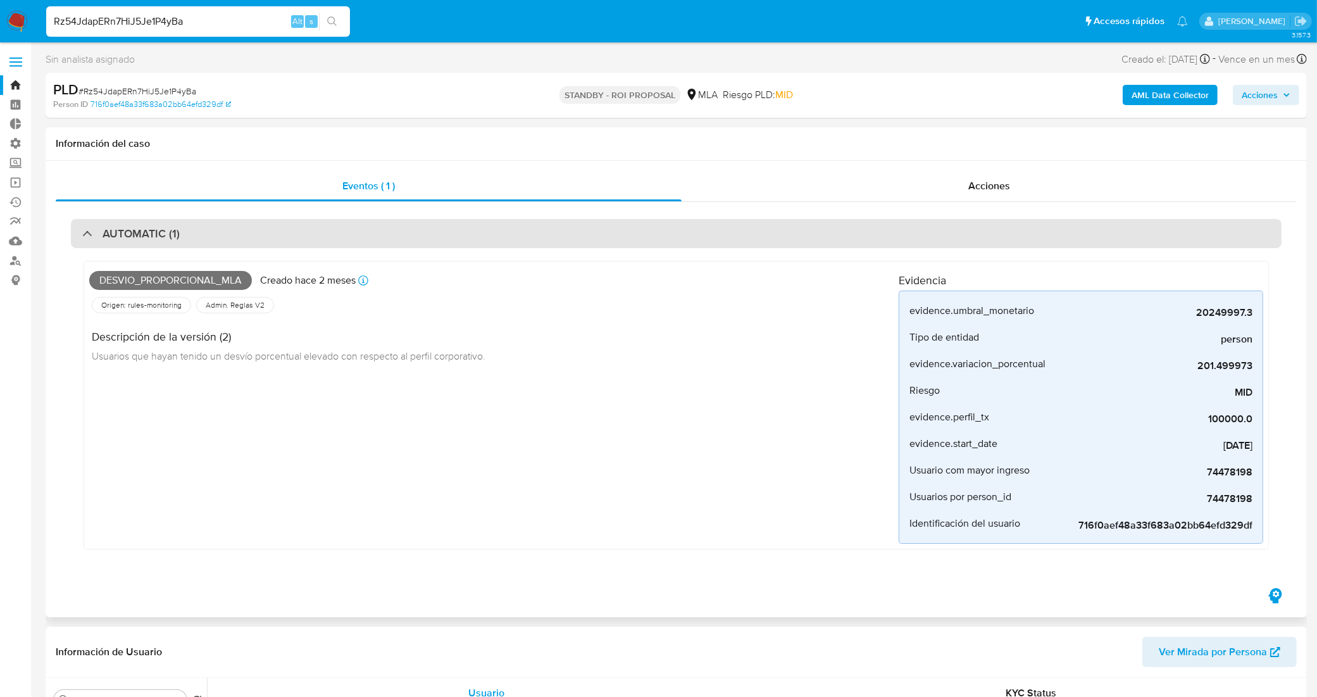
click at [141, 219] on div "AUTOMATIC (1)" at bounding box center [676, 233] width 1210 height 29
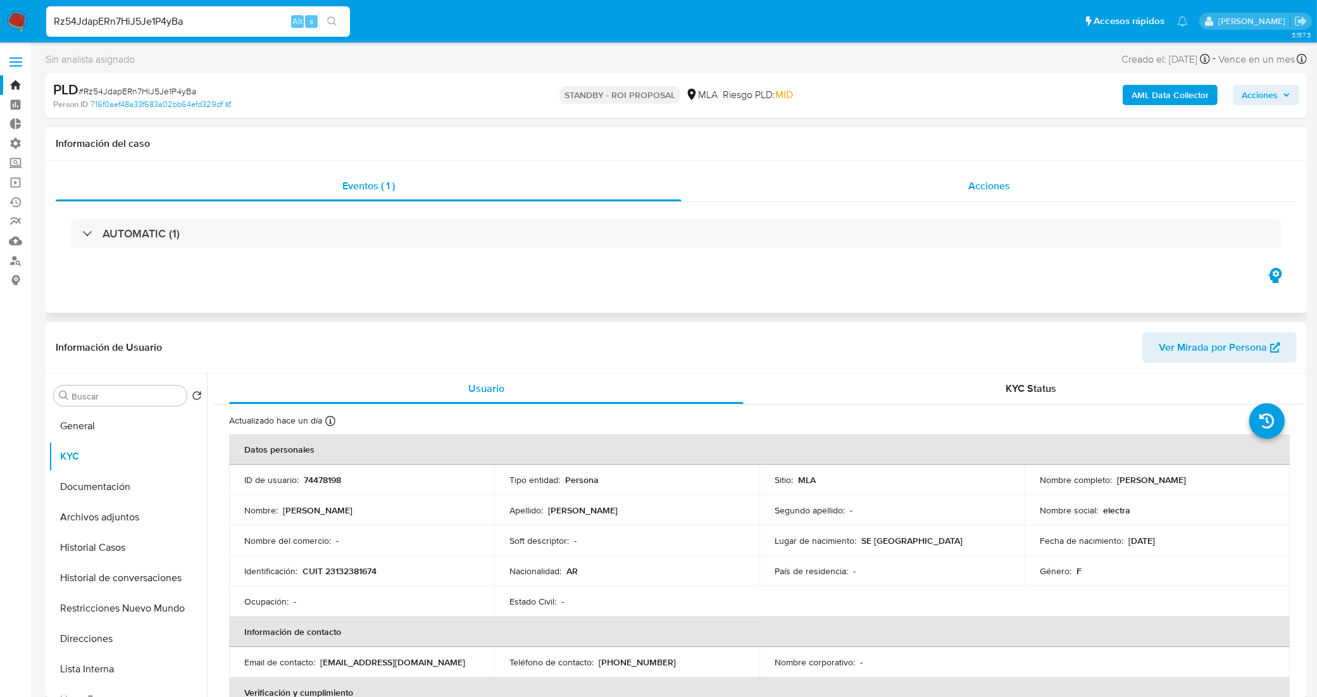
click at [888, 181] on div "Acciones" at bounding box center [988, 186] width 615 height 30
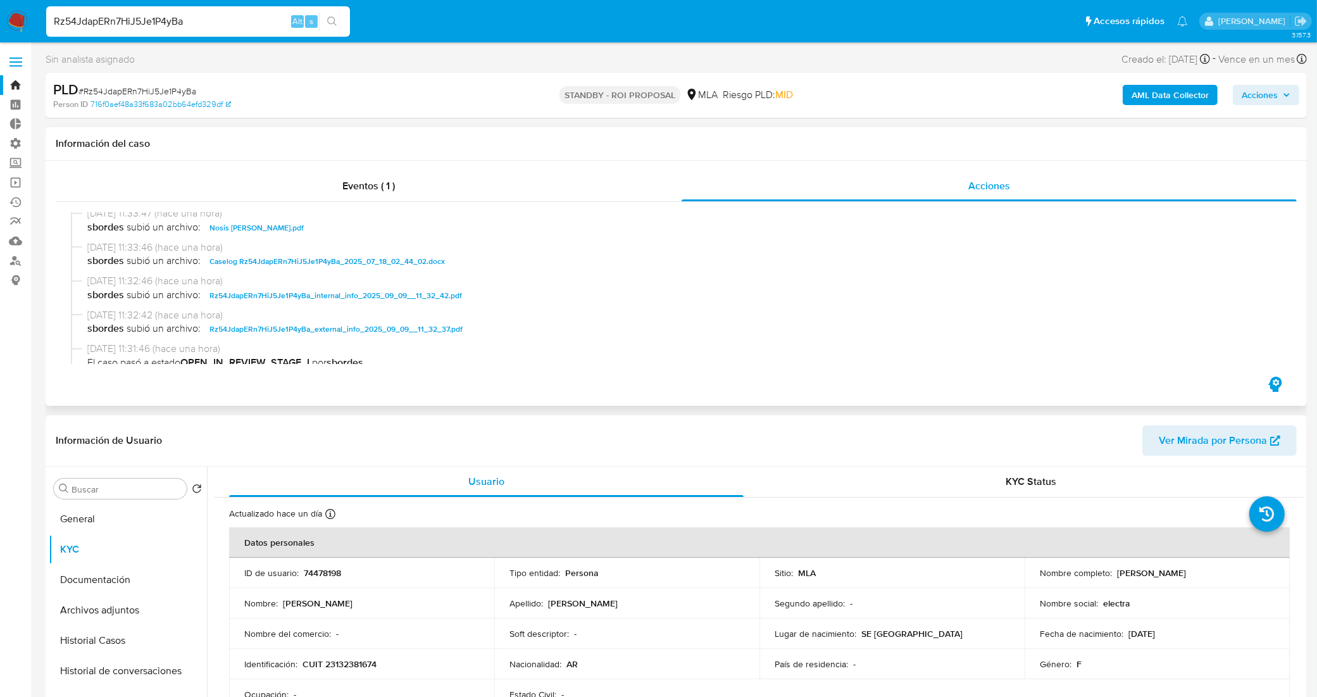
scroll to position [79, 0]
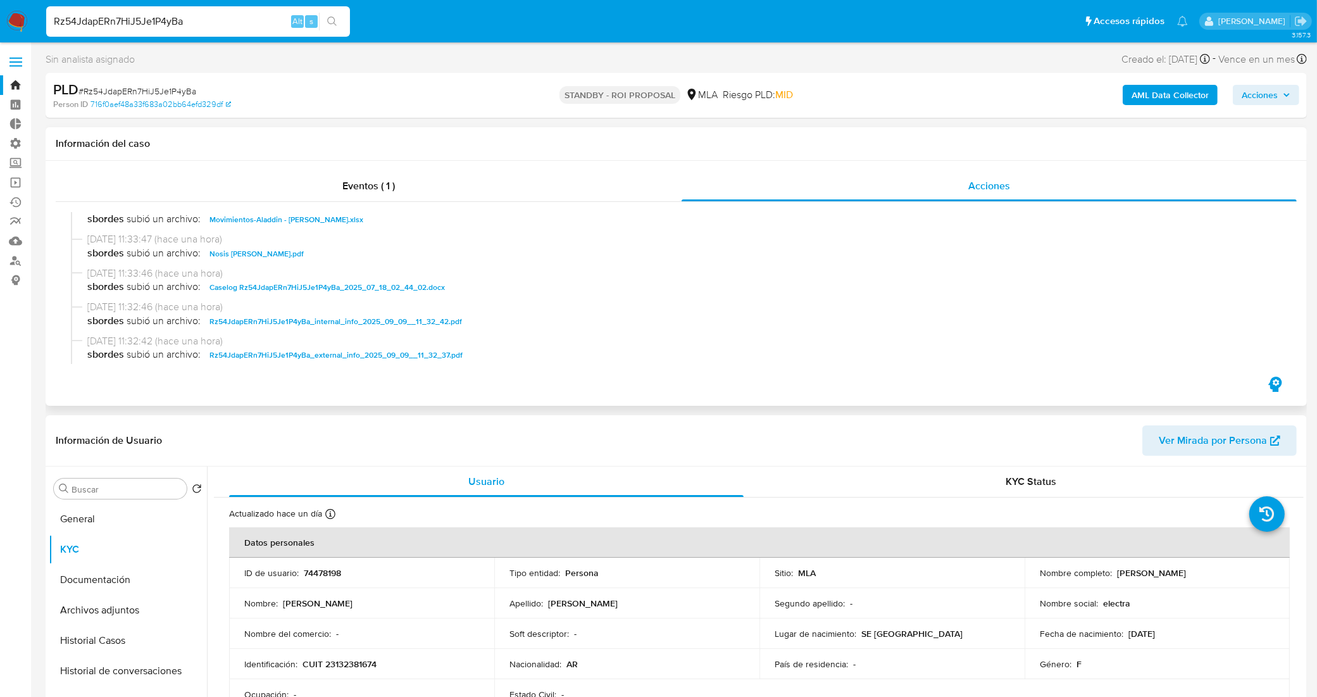
click at [336, 283] on span "Caselog Rz54JdapERn7HiJ5Je1P4yBa_2025_07_18_02_44_02.docx" at bounding box center [326, 287] width 235 height 15
drag, startPoint x: 72, startPoint y: 6, endPoint x: 0, endPoint y: 2, distance: 71.6
click at [0, 2] on nav "Pausado Ver notificaciones Rz54JdapERn7HiJ5Je1P4yBa Alt s Accesos rápidos Presi…" at bounding box center [658, 21] width 1317 height 42
paste input "0MaL67JudqPcfrvhLTHKZMpZ"
type input "0MaL67JudqPcfrvhLTHKZMpZ"
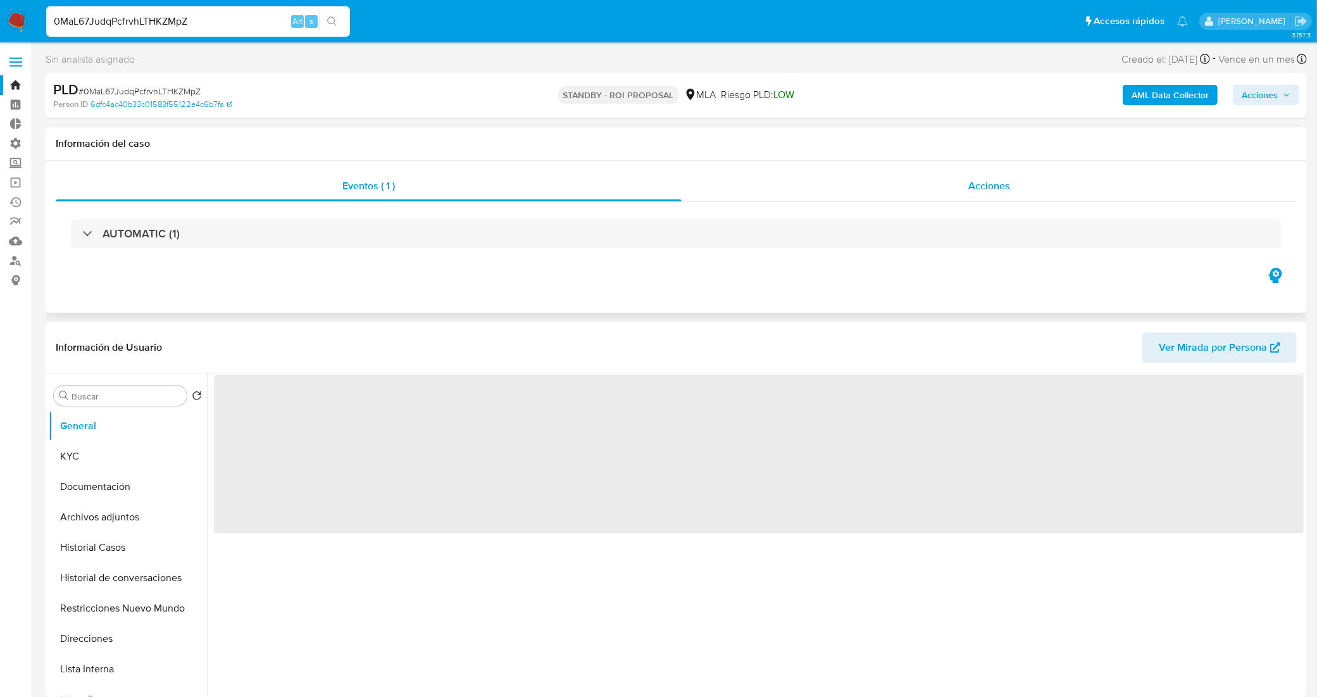
click at [868, 189] on div "Acciones" at bounding box center [988, 186] width 615 height 30
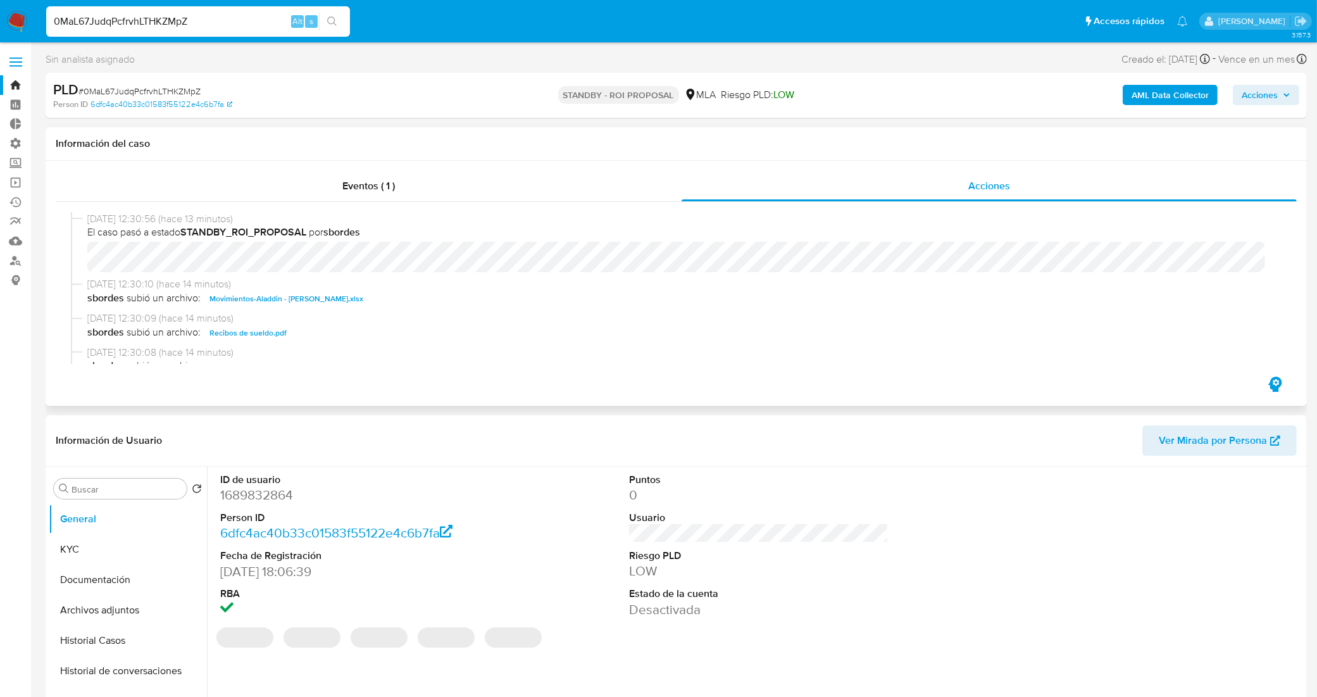
select select "10"
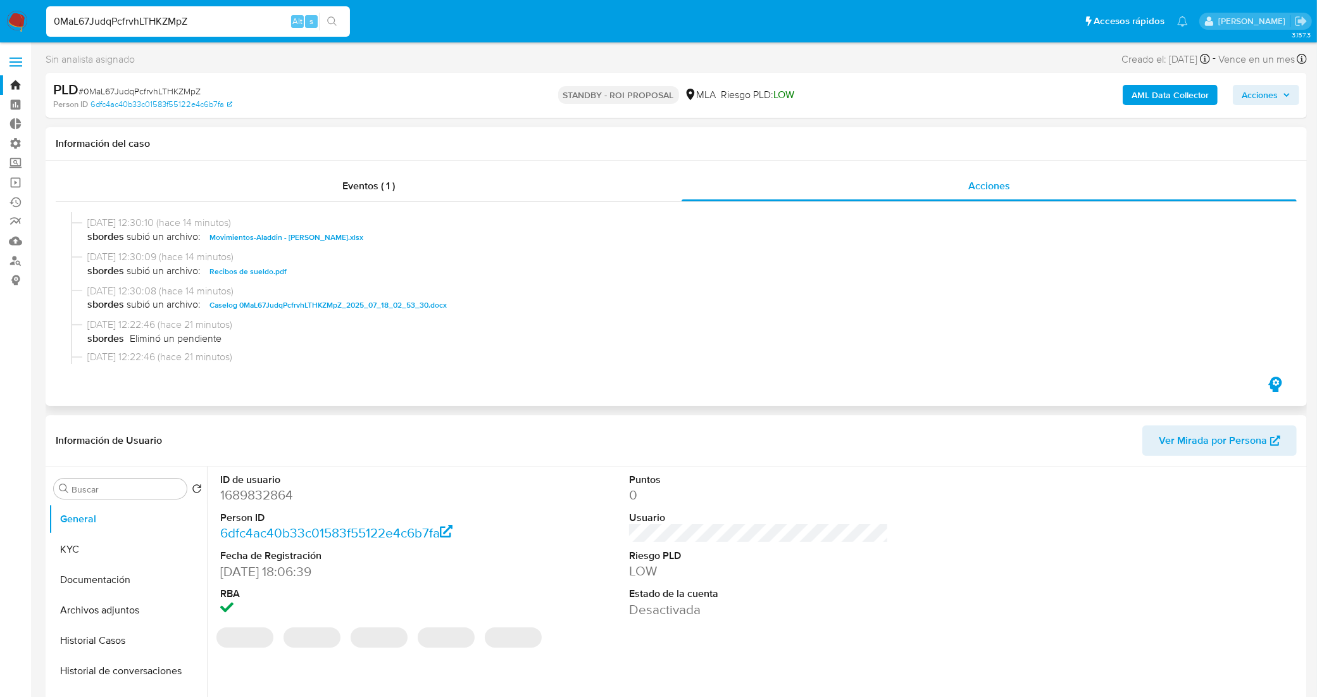
scroll to position [79, 0]
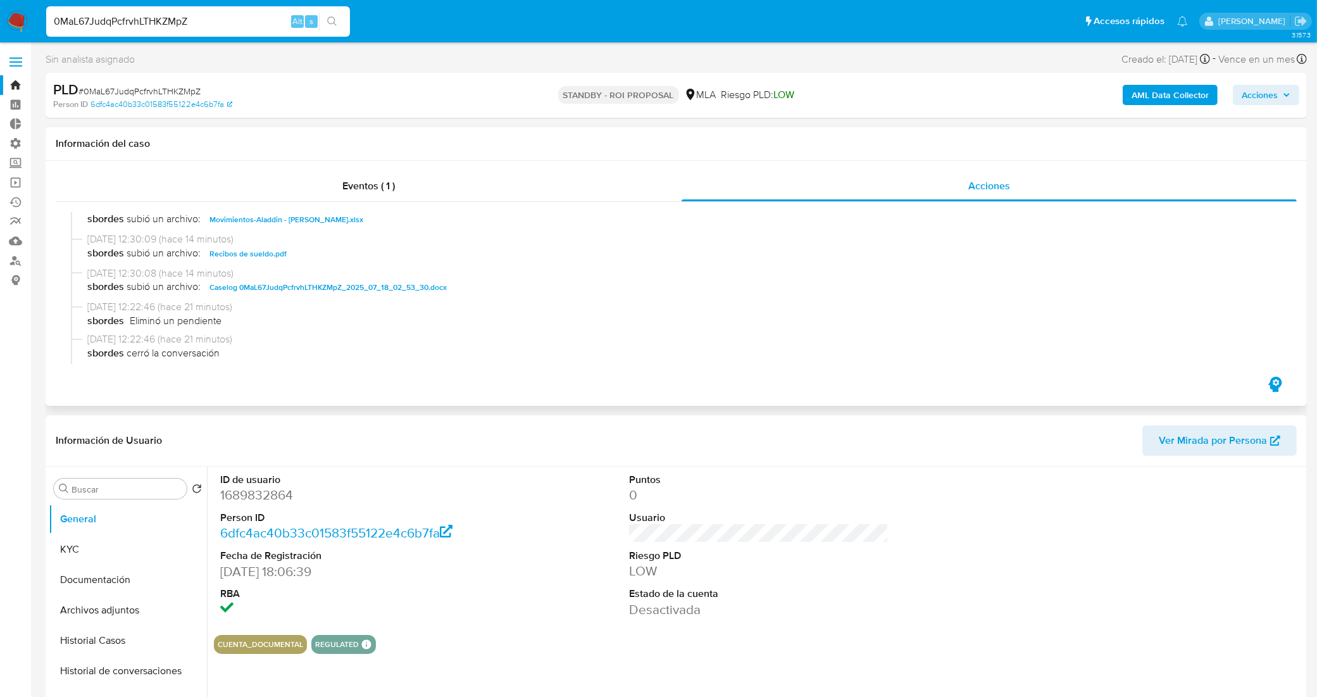
click at [297, 288] on span "Caselog 0MaL67JudqPcfrvhLTHKZMpZ_2025_07_18_02_53_30.docx" at bounding box center [327, 287] width 237 height 15
drag, startPoint x: 171, startPoint y: 19, endPoint x: 0, endPoint y: 32, distance: 171.3
click at [0, 30] on nav "Pausado Ver notificaciones 0MaL67JudqPcfrvhLTHKZMpZ Alt s Accesos rápidos Presi…" at bounding box center [658, 21] width 1317 height 42
paste input "LdPTW6fwNYW9nbfs2wMZjL7t"
type input "LdPTW6fwNYW9nbfs2wMZjL7t"
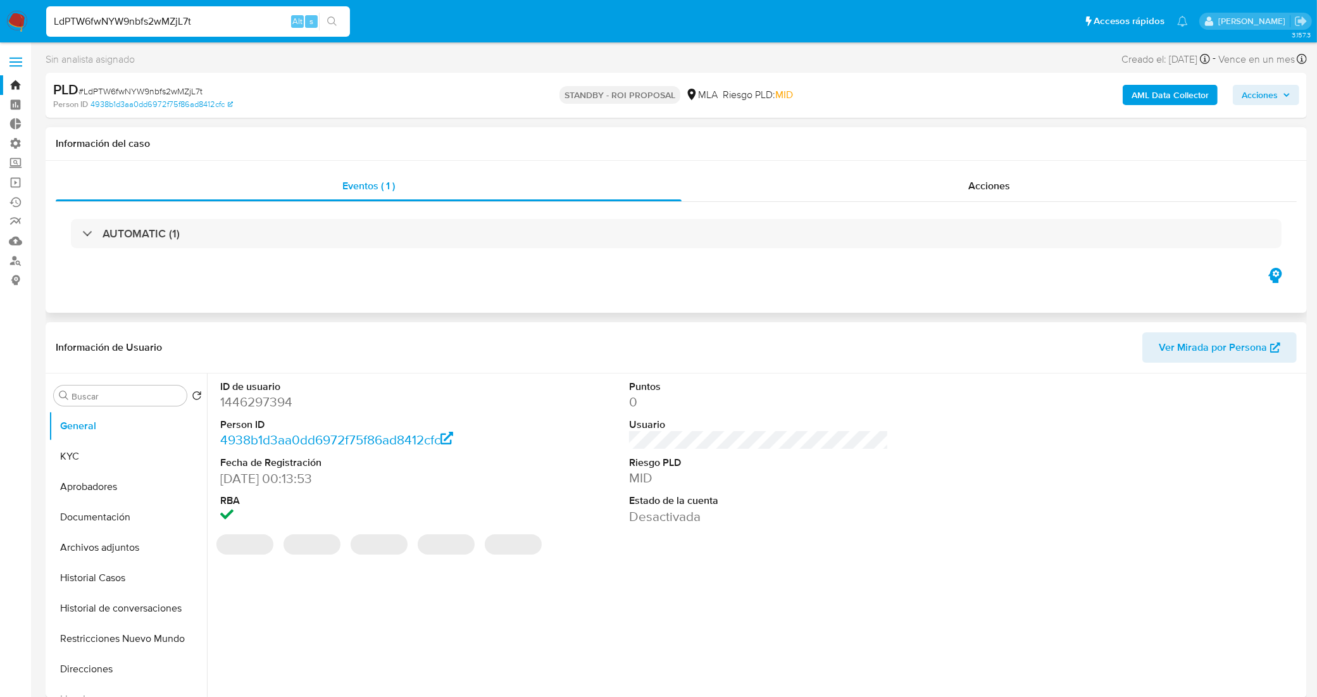
select select "10"
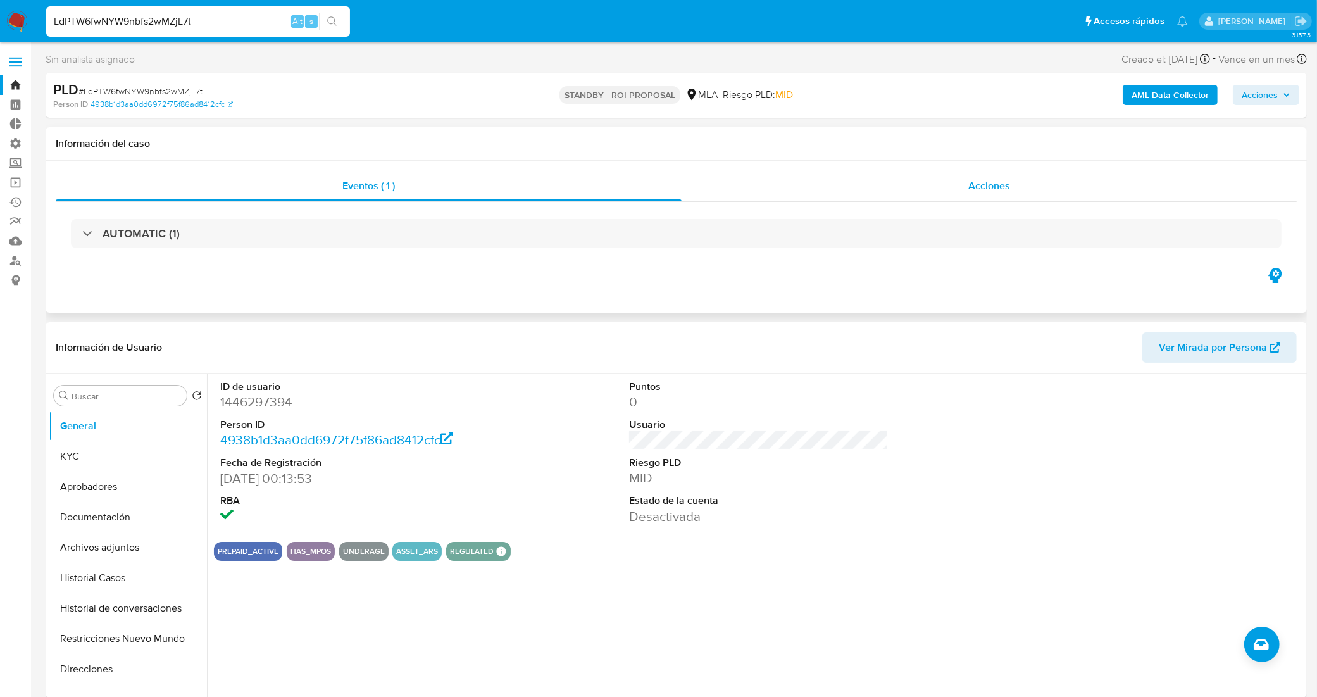
click at [779, 183] on div "Acciones" at bounding box center [988, 186] width 615 height 30
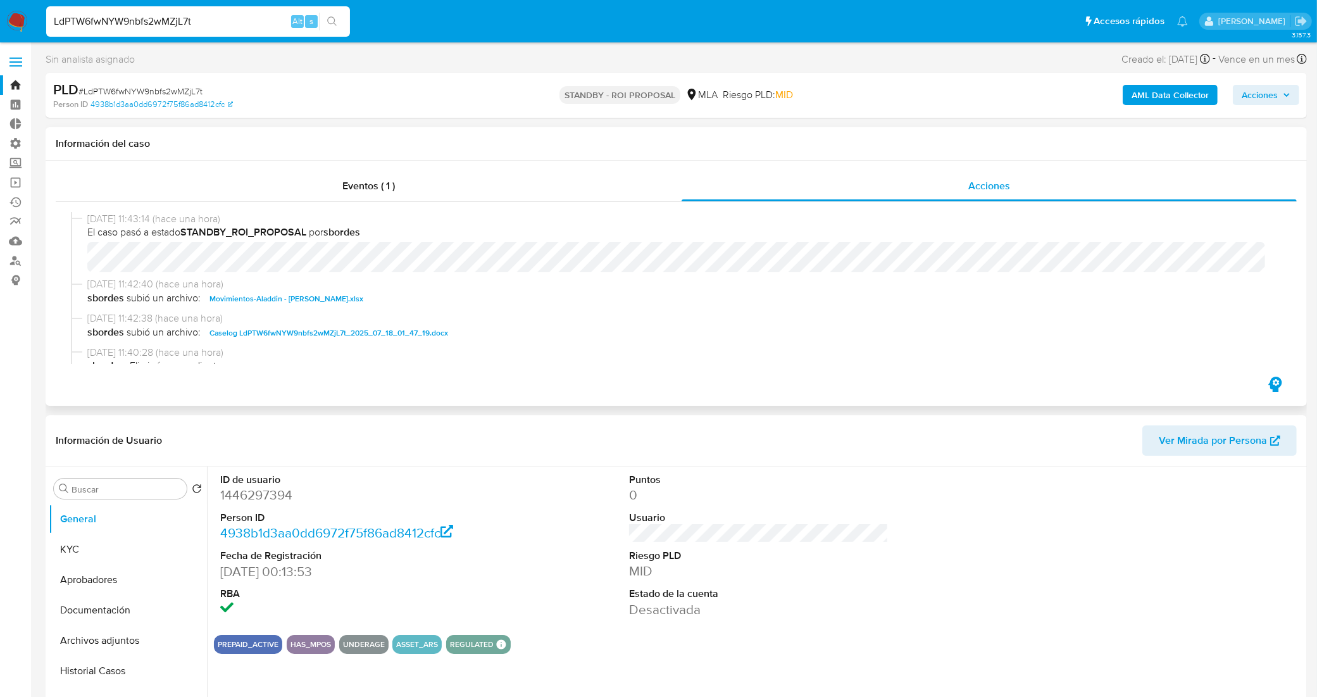
click at [286, 333] on span "Caselog LdPTW6fwNYW9nbfs2wMZjL7t_2025_07_18_01_47_19.docx" at bounding box center [328, 332] width 239 height 15
click at [18, 82] on link "Bandeja" at bounding box center [75, 85] width 151 height 20
